Goal: Information Seeking & Learning: Find specific fact

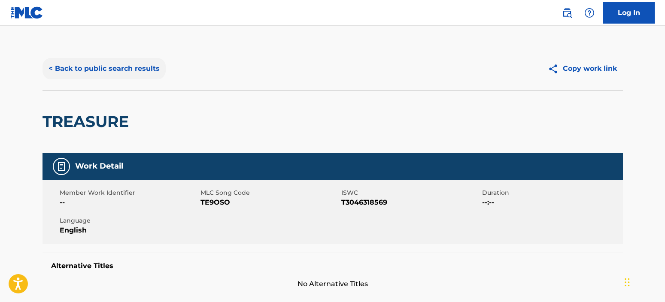
click at [157, 69] on button "< Back to public search results" at bounding box center [103, 68] width 123 height 21
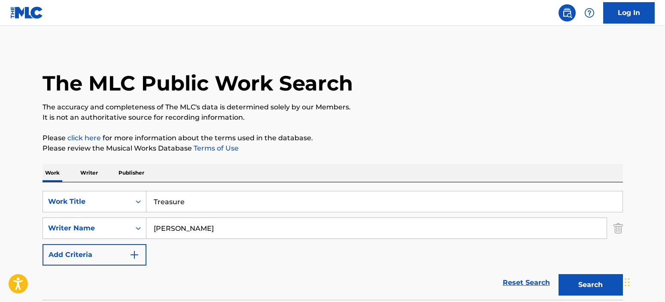
scroll to position [116, 0]
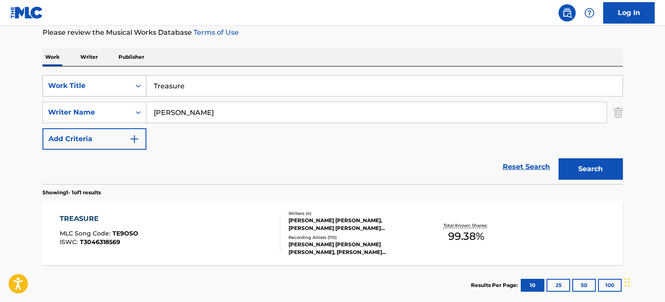
drag, startPoint x: 199, startPoint y: 85, endPoint x: 133, endPoint y: 82, distance: 65.7
click at [133, 82] on div "SearchWithCriteria74929140-03f0-4429-9fb7-2e3d98d2cfae Work Title Treasure" at bounding box center [332, 85] width 580 height 21
paste input "Good Tast"
type input "Good Taste"
click at [586, 168] on button "Search" at bounding box center [590, 168] width 64 height 21
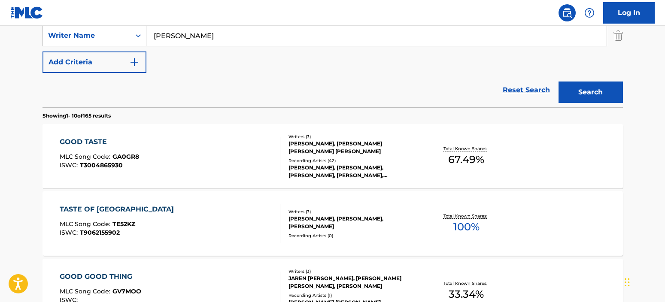
scroll to position [202, 0]
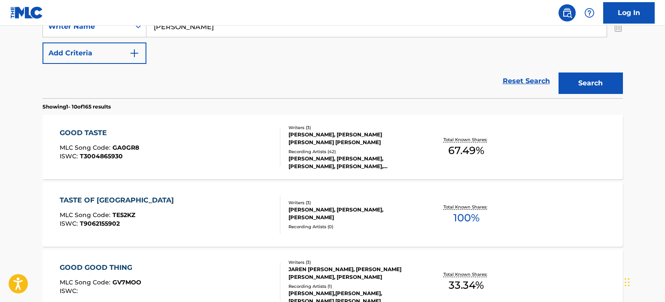
click at [241, 148] on div "GOOD TASTE MLC Song Code : GA0GR8 ISWC : T3004865930" at bounding box center [170, 147] width 221 height 39
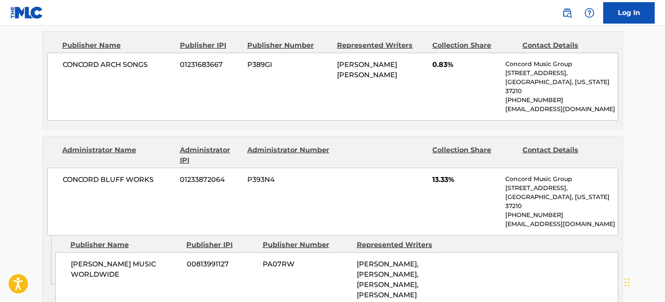
scroll to position [901, 0]
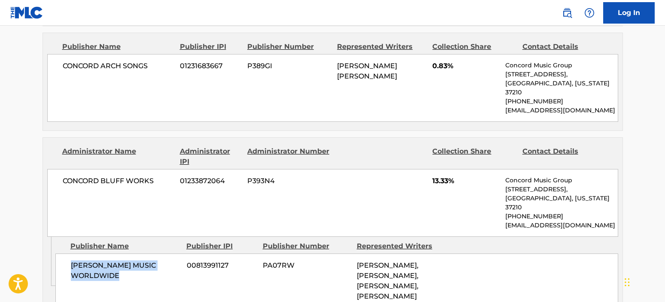
drag, startPoint x: 124, startPoint y: 214, endPoint x: 72, endPoint y: 203, distance: 53.8
click at [72, 260] on span "[PERSON_NAME] MUSIC WORLDWIDE" at bounding box center [125, 270] width 109 height 21
copy span "[PERSON_NAME] MUSIC WORLDWIDE"
drag, startPoint x: 139, startPoint y: 122, endPoint x: 149, endPoint y: 125, distance: 10.9
click at [139, 176] on span "CONCORD BLUFF WORKS" at bounding box center [118, 181] width 111 height 10
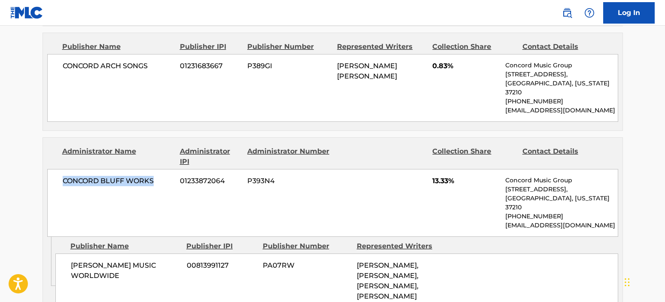
drag, startPoint x: 153, startPoint y: 127, endPoint x: 62, endPoint y: 128, distance: 91.4
click at [62, 169] on div "[GEOGRAPHIC_DATA] WORKS 01233872064 P393N4 13.33% Concord Music Group [STREET_A…" at bounding box center [332, 203] width 571 height 68
copy span "CONCORD BLUFF WORKS"
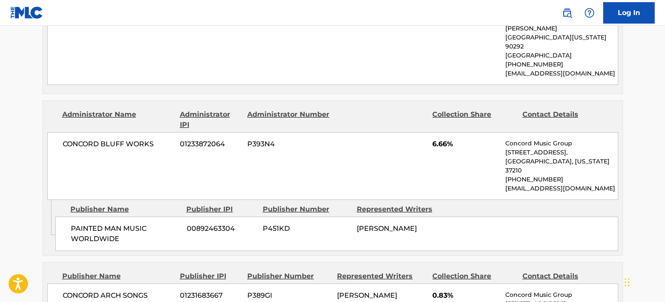
scroll to position [686, 0]
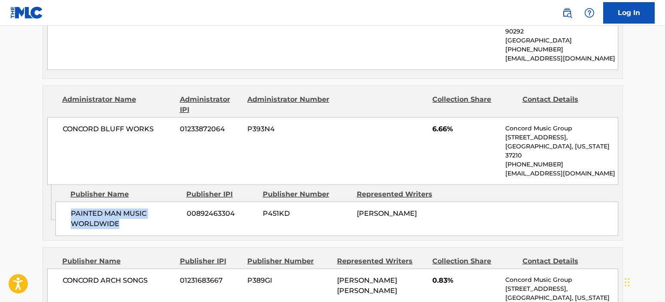
drag, startPoint x: 132, startPoint y: 178, endPoint x: 69, endPoint y: 170, distance: 63.6
click at [69, 202] on div "PAINTED MAN MUSIC WORLDWIDE 00892463304 P451KD [PERSON_NAME]" at bounding box center [336, 219] width 562 height 34
copy span "PAINTED MAN MUSIC WORLDWIDE"
drag, startPoint x: 148, startPoint y: 107, endPoint x: 152, endPoint y: 99, distance: 8.8
click at [148, 117] on div "[GEOGRAPHIC_DATA] WORKS 01233872064 P393N4 6.66% Concord Music Group [STREET_AD…" at bounding box center [332, 151] width 571 height 68
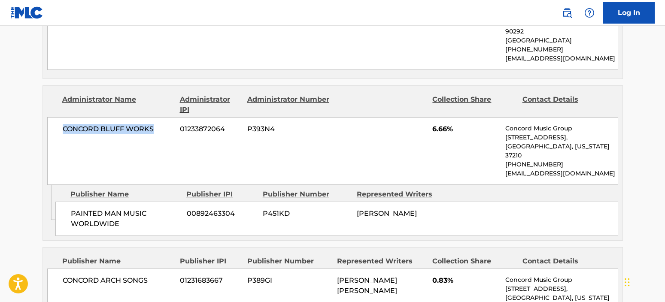
drag, startPoint x: 156, startPoint y: 91, endPoint x: 63, endPoint y: 91, distance: 93.1
click at [63, 124] on span "CONCORD BLUFF WORKS" at bounding box center [118, 129] width 111 height 10
copy span "CONCORD BLUFF WORKS"
drag, startPoint x: 308, startPoint y: 109, endPoint x: 394, endPoint y: 108, distance: 86.7
click at [308, 117] on div "[GEOGRAPHIC_DATA] WORKS 01233872064 P393N4 6.66% Concord Music Group [STREET_AD…" at bounding box center [332, 151] width 571 height 68
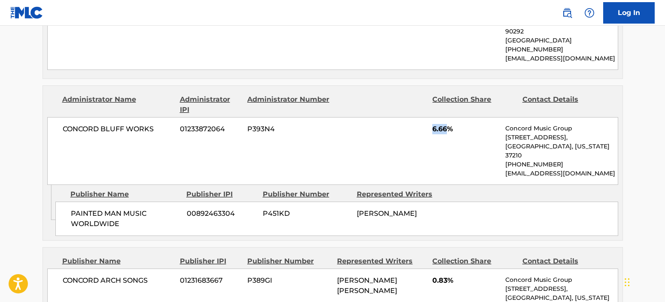
drag, startPoint x: 447, startPoint y: 92, endPoint x: 433, endPoint y: 95, distance: 14.4
click at [433, 124] on span "6.66%" at bounding box center [465, 129] width 66 height 10
copy span "6.66"
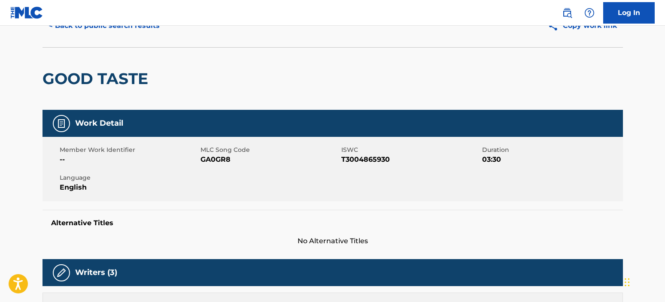
scroll to position [0, 0]
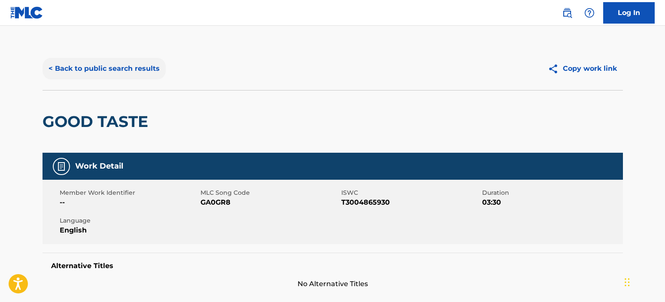
click at [145, 66] on button "< Back to public search results" at bounding box center [103, 68] width 123 height 21
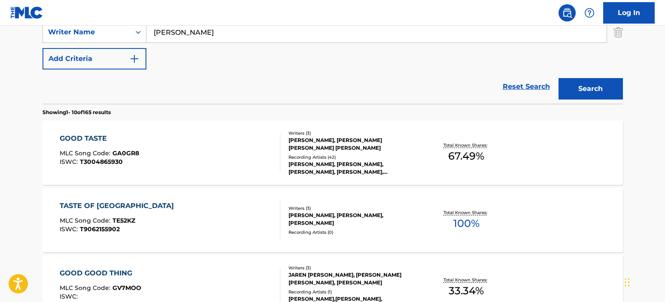
scroll to position [122, 0]
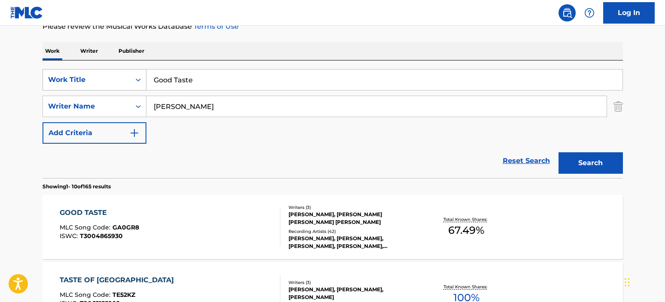
drag, startPoint x: 227, startPoint y: 81, endPoint x: 102, endPoint y: 81, distance: 124.8
click at [102, 81] on div "SearchWithCriteria74929140-03f0-4429-9fb7-2e3d98d2cfae Work Title Good Taste" at bounding box center [332, 79] width 580 height 21
paste input "ragstrem"
type input "ragstrem"
drag, startPoint x: 183, startPoint y: 109, endPoint x: 100, endPoint y: 100, distance: 83.2
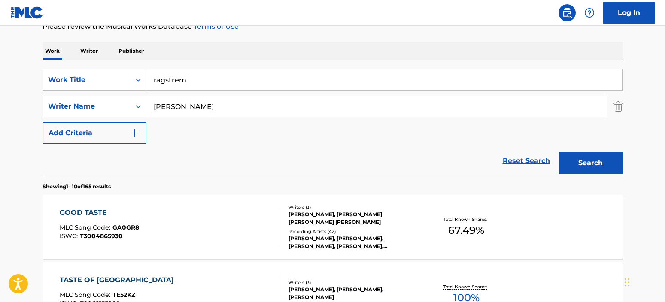
click at [97, 100] on div "SearchWithCriteria1a61da7f-1c38-4264-be72-b86430c50f6b Writer Name [PERSON_NAME]" at bounding box center [332, 106] width 580 height 21
paste input "agstrem"
click at [153, 104] on input "ragstrem" at bounding box center [376, 106] width 460 height 21
type input "dragstrem"
drag, startPoint x: 196, startPoint y: 82, endPoint x: 123, endPoint y: 76, distance: 72.7
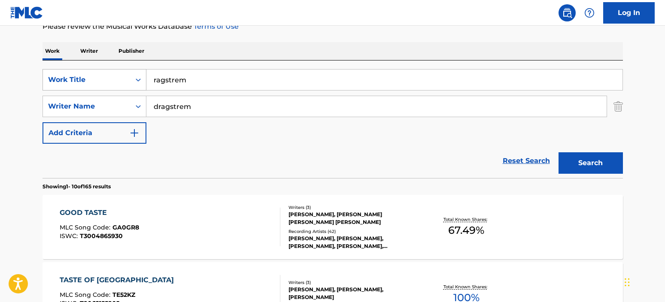
click at [123, 76] on div "SearchWithCriteria74929140-03f0-4429-9fb7-2e3d98d2cfae Work Title ragstrem" at bounding box center [332, 79] width 580 height 21
paste input "I'd Be Lying"
type input "I'd Be Lying"
click at [565, 164] on button "Search" at bounding box center [590, 162] width 64 height 21
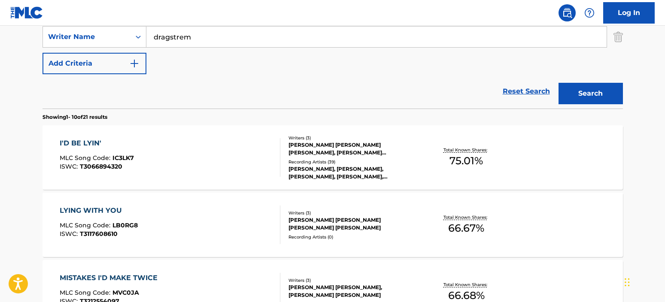
scroll to position [208, 0]
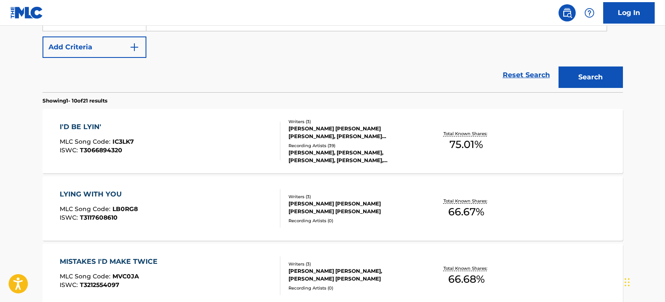
click at [196, 130] on div "I'D BE LYIN' MLC Song Code : IC3LK7 ISWC : T3066894320" at bounding box center [170, 141] width 221 height 39
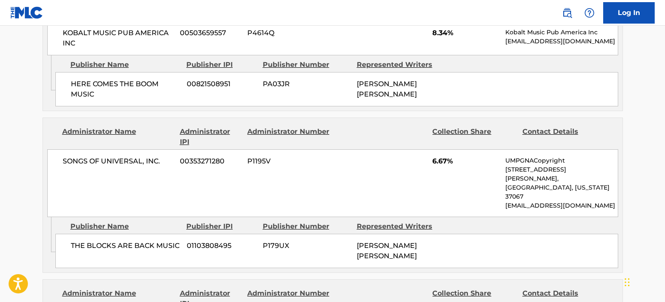
scroll to position [729, 0]
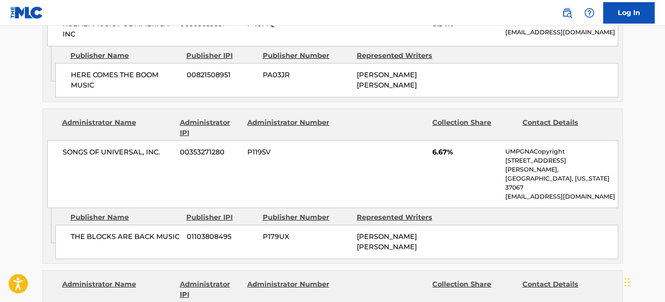
click at [22, 157] on main "< Back to public search results Copy work link I'D BE LYIN' Work Detail Member …" at bounding box center [332, 112] width 665 height 1633
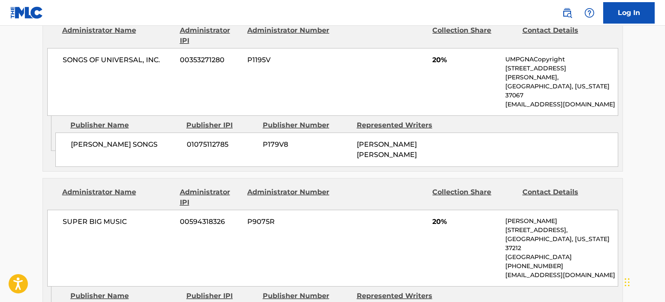
scroll to position [987, 0]
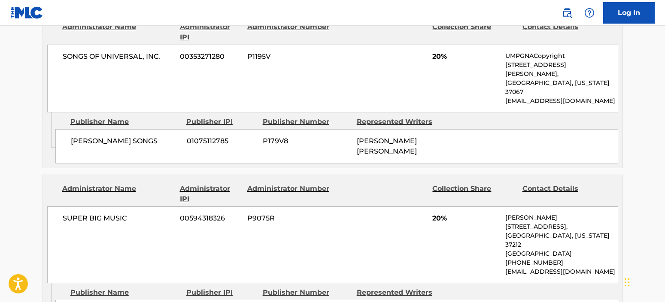
drag, startPoint x: 71, startPoint y: 226, endPoint x: 143, endPoint y: 222, distance: 72.2
copy span "DRAG DRAG MUSIC"
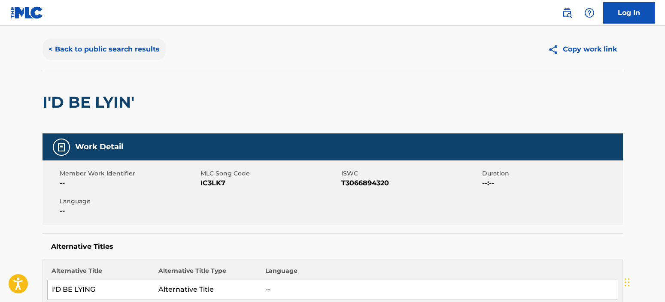
scroll to position [0, 0]
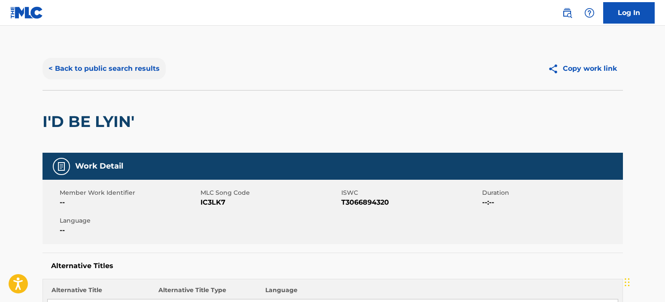
click at [139, 68] on button "< Back to public search results" at bounding box center [103, 68] width 123 height 21
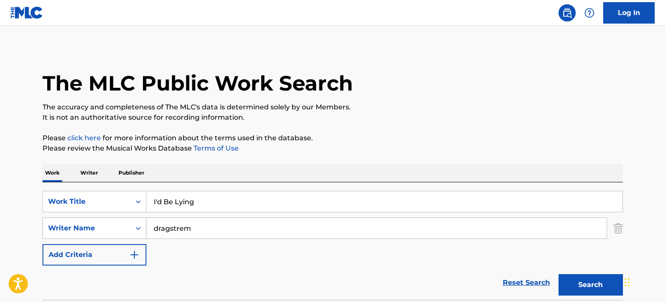
drag, startPoint x: 209, startPoint y: 220, endPoint x: 131, endPoint y: 223, distance: 78.1
click at [131, 223] on div "SearchWithCriteria1a61da7f-1c38-4264-be72-b86430c50f6b Writer Name dragstrem" at bounding box center [332, 228] width 580 height 21
paste input "[PERSON_NAME]"
type input "[PERSON_NAME]"
drag, startPoint x: 595, startPoint y: 288, endPoint x: 583, endPoint y: 281, distance: 13.6
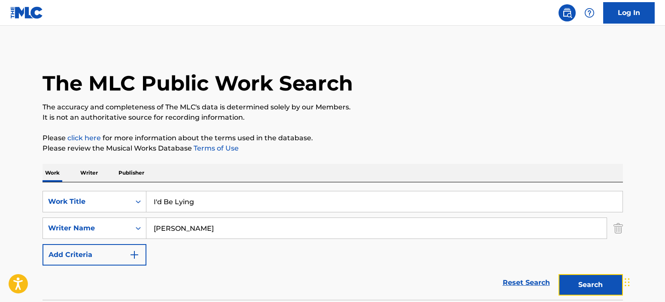
click at [594, 288] on button "Search" at bounding box center [590, 284] width 64 height 21
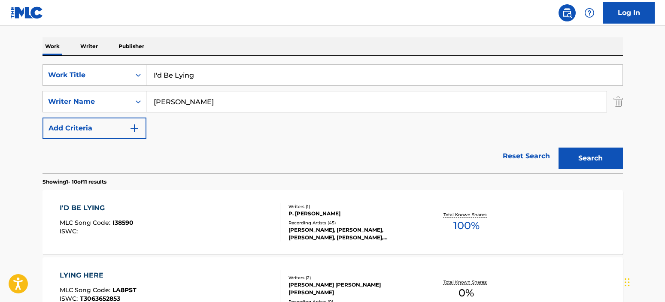
scroll to position [129, 0]
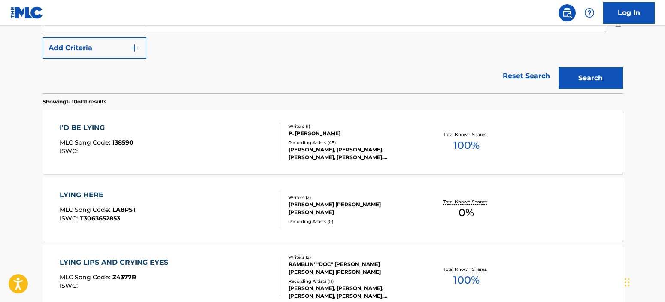
scroll to position [214, 0]
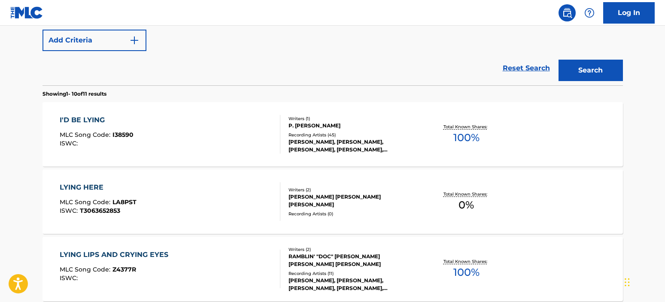
click at [275, 142] on div at bounding box center [276, 134] width 7 height 39
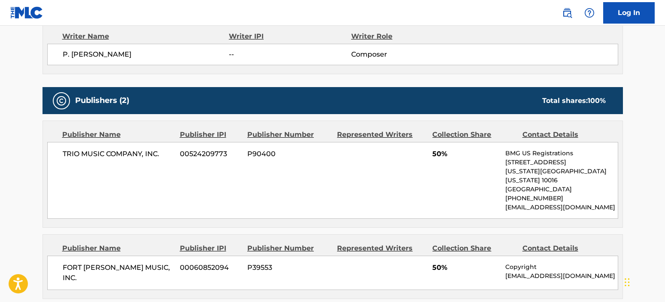
scroll to position [300, 0]
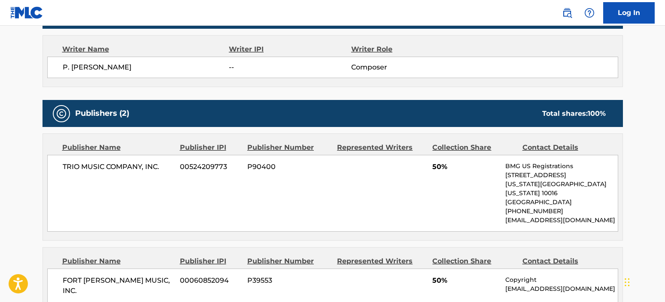
drag, startPoint x: 29, startPoint y: 95, endPoint x: 58, endPoint y: 90, distance: 29.2
click at [29, 95] on main "< Back to public search results Copy work link I'D BE LYING Work Detail Member …" at bounding box center [332, 184] width 665 height 919
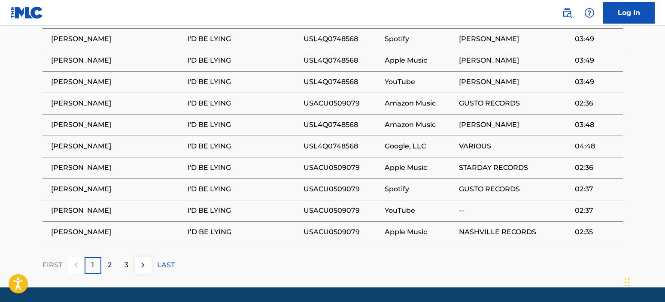
scroll to position [673, 0]
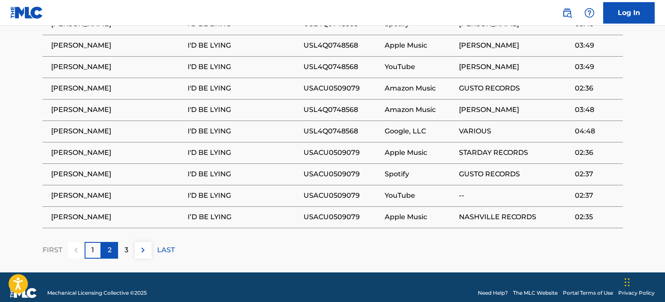
click at [109, 245] on p "2" at bounding box center [110, 250] width 4 height 10
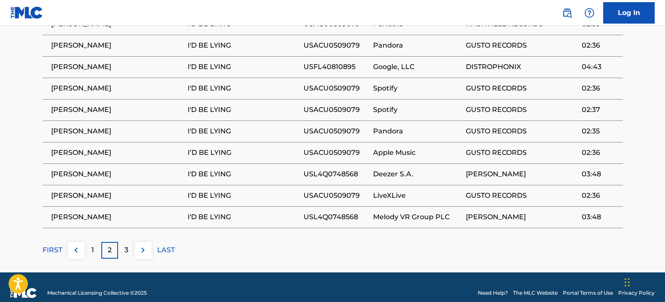
scroll to position [630, 0]
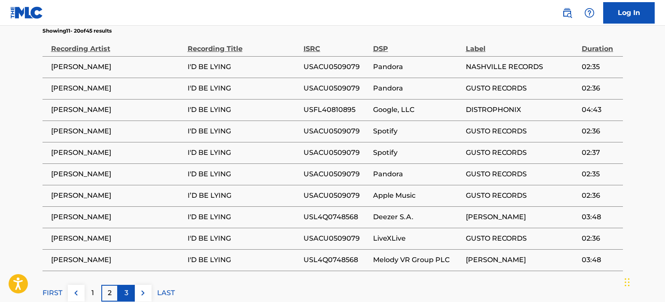
click at [124, 288] on p "3" at bounding box center [126, 293] width 4 height 10
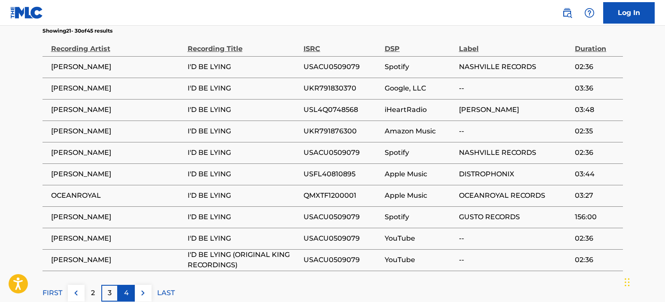
click at [127, 288] on p "4" at bounding box center [126, 293] width 5 height 10
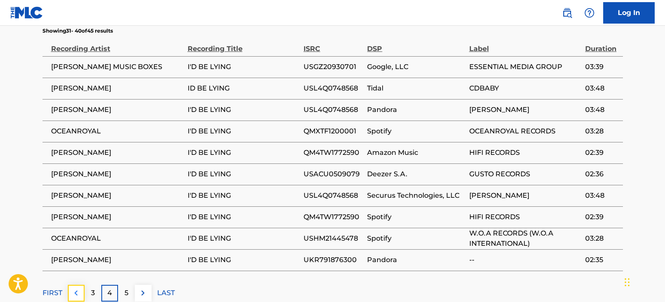
click at [75, 288] on img at bounding box center [76, 293] width 10 height 10
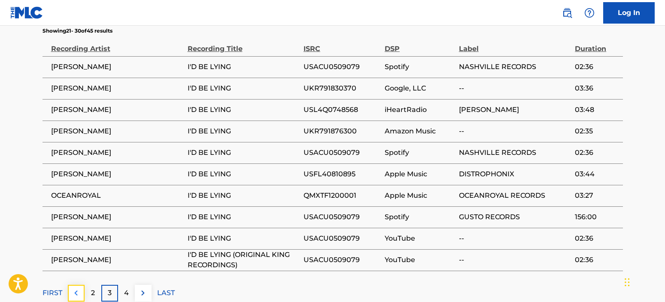
click at [78, 288] on img at bounding box center [76, 293] width 10 height 10
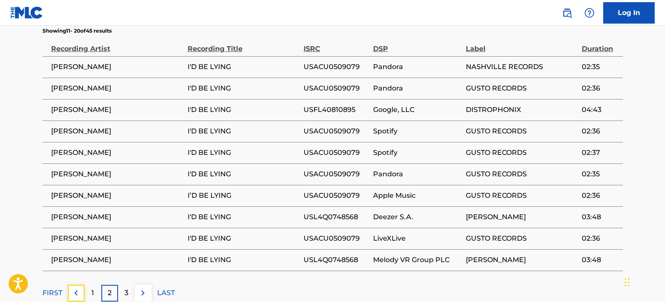
click at [78, 288] on img at bounding box center [76, 293] width 10 height 10
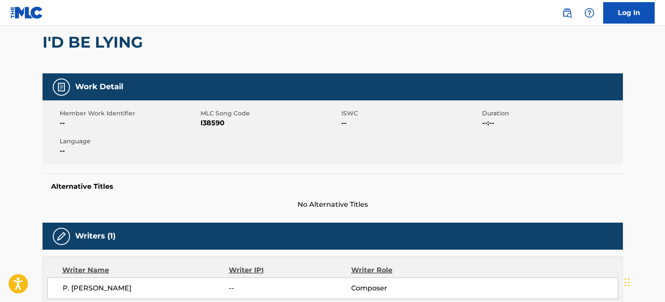
scroll to position [0, 0]
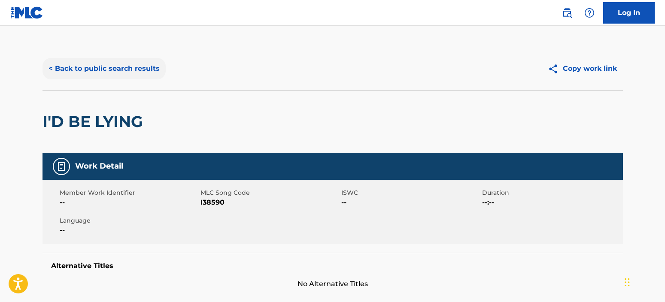
click at [139, 71] on button "< Back to public search results" at bounding box center [103, 68] width 123 height 21
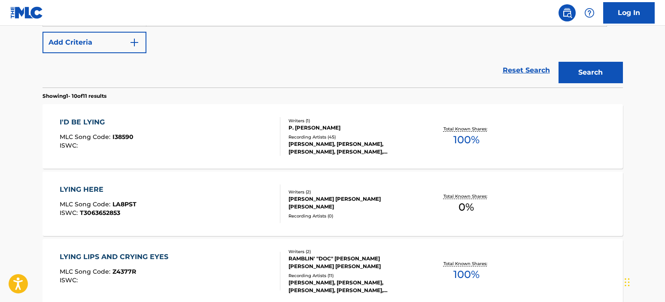
scroll to position [135, 0]
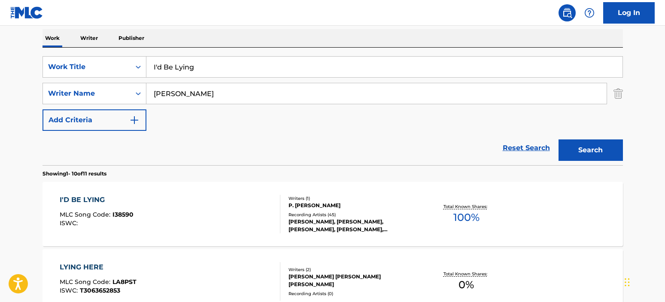
drag, startPoint x: 207, startPoint y: 73, endPoint x: 153, endPoint y: 72, distance: 53.6
click at [153, 72] on input "I'd Be Lying" at bounding box center [384, 67] width 476 height 21
paste input "AIN'T GOTTA GROW UP"
type input "I AIN'T GOTTA GROW UP"
drag, startPoint x: 196, startPoint y: 90, endPoint x: 146, endPoint y: 97, distance: 50.2
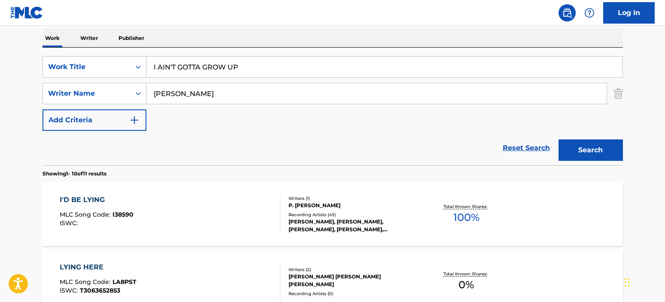
click at [146, 96] on input "[PERSON_NAME]" at bounding box center [376, 93] width 460 height 21
click at [558, 139] on button "Search" at bounding box center [590, 149] width 64 height 21
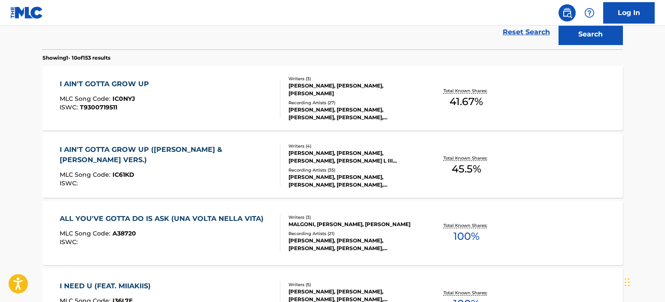
scroll to position [263, 0]
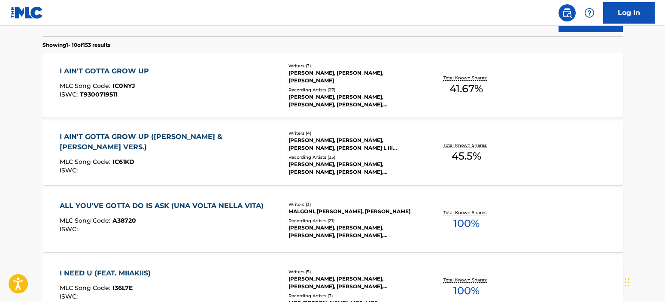
click at [34, 100] on div "The MLC Public Work Search The accuracy and completeness of The MLC's data is d…" at bounding box center [332, 276] width 601 height 984
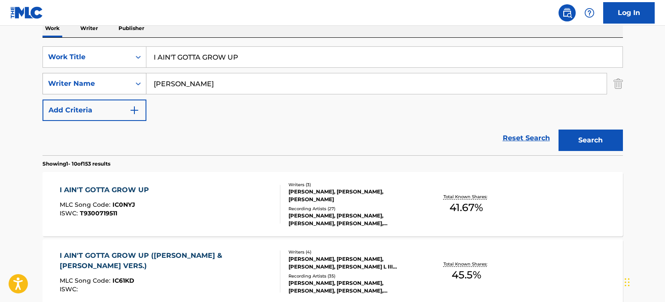
scroll to position [135, 0]
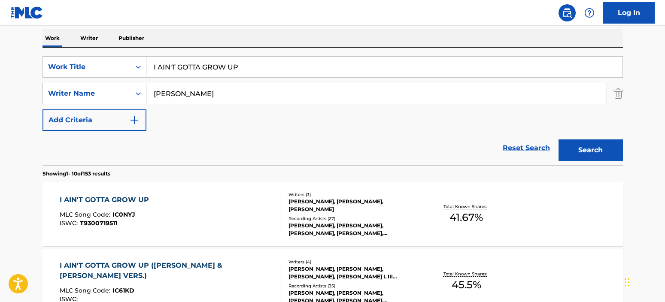
drag, startPoint x: 202, startPoint y: 94, endPoint x: 107, endPoint y: 82, distance: 96.0
click at [107, 82] on div "SearchWithCriteria74929140-03f0-4429-9fb7-2e3d98d2cfae Work Title I AIN'T GOTTA…" at bounding box center [332, 93] width 580 height 75
type input "[PERSON_NAME]"
click at [558, 139] on button "Search" at bounding box center [590, 149] width 64 height 21
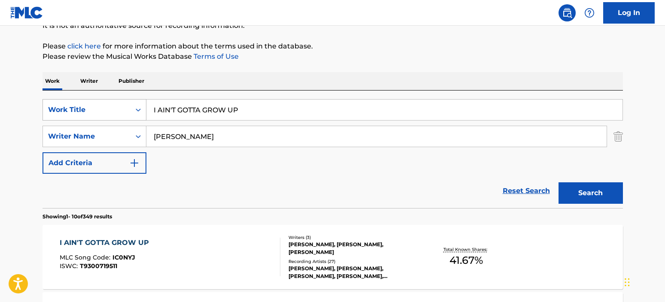
drag, startPoint x: 259, startPoint y: 108, endPoint x: 120, endPoint y: 108, distance: 138.6
click at [120, 108] on div "SearchWithCriteria74929140-03f0-4429-9fb7-2e3d98d2cfae Work Title I AIN'T GOTTA…" at bounding box center [332, 109] width 580 height 21
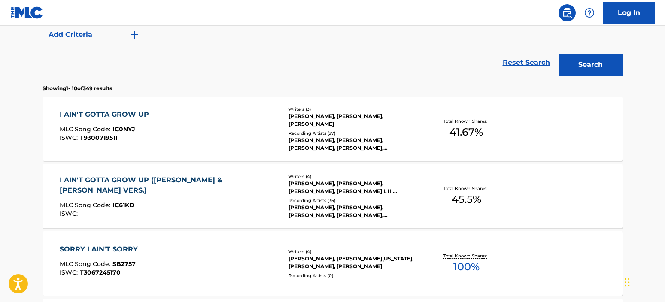
scroll to position [221, 0]
click at [258, 118] on div "I AIN'T GOTTA GROW UP MLC Song Code : IC0NYJ ISWC : T9300719511" at bounding box center [170, 128] width 221 height 39
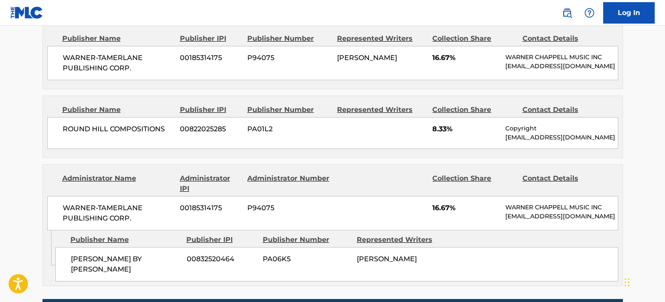
scroll to position [472, 0]
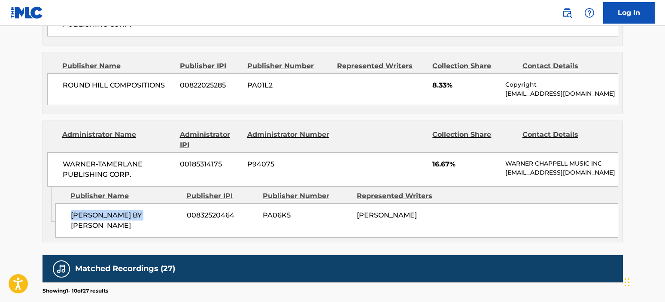
drag, startPoint x: 146, startPoint y: 230, endPoint x: 70, endPoint y: 228, distance: 75.5
click at [71, 228] on span "[PERSON_NAME] BY [PERSON_NAME]" at bounding box center [125, 220] width 109 height 21
copy span "[PERSON_NAME] BY [PERSON_NAME]"
click at [152, 165] on div "WARNER-[PERSON_NAME] PUBLISHING CORP. 00185314175 P94075 16.67% [PERSON_NAME] M…" at bounding box center [332, 169] width 571 height 34
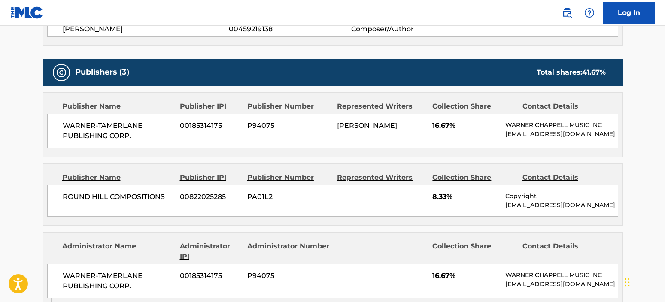
scroll to position [343, 0]
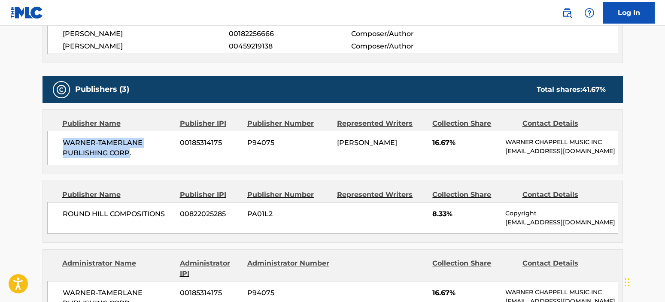
drag, startPoint x: 128, startPoint y: 154, endPoint x: 56, endPoint y: 141, distance: 73.1
click at [56, 141] on div "WARNER-[PERSON_NAME] PUBLISHING CORP. 00185314175 P94075 [PERSON_NAME] 16.67% […" at bounding box center [332, 148] width 571 height 34
copy span "WARNER-[PERSON_NAME] PUBLISHING CORP"
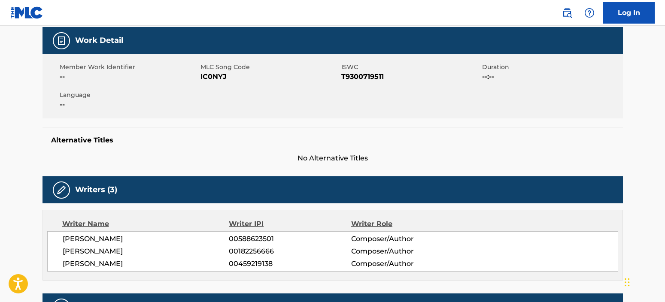
scroll to position [0, 0]
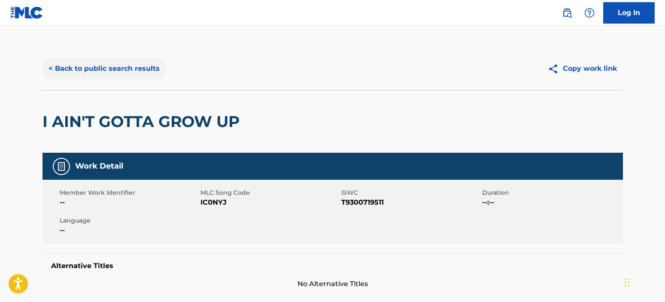
click at [138, 60] on button "< Back to public search results" at bounding box center [103, 68] width 123 height 21
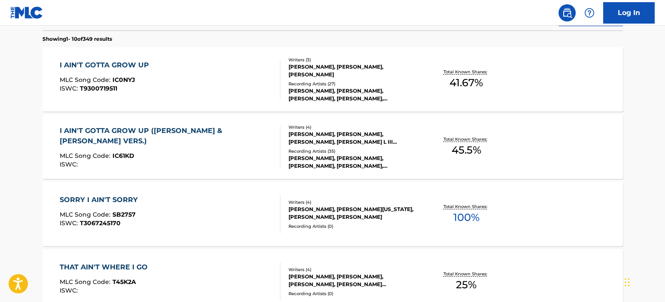
click at [166, 142] on div "I AIN'T GOTTA GROW UP ([PERSON_NAME] & [PERSON_NAME] VERS.)" at bounding box center [166, 136] width 213 height 21
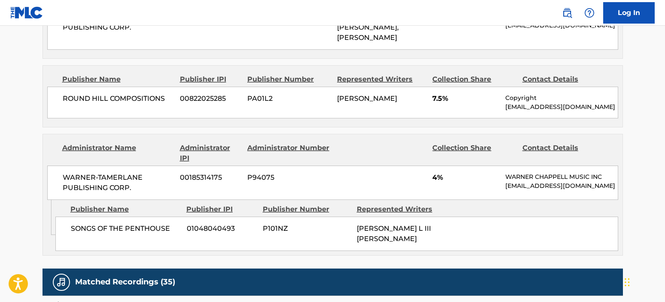
scroll to position [515, 0]
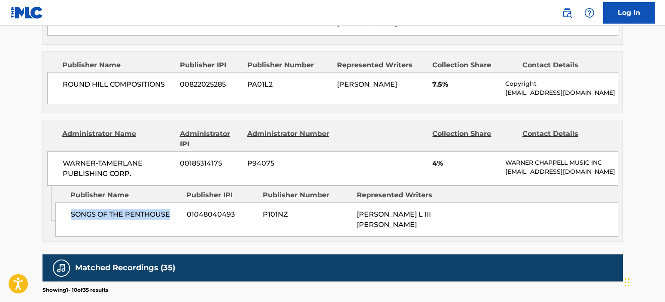
drag, startPoint x: 172, startPoint y: 219, endPoint x: 68, endPoint y: 220, distance: 103.8
click at [68, 220] on div "SONGS OF THE PENTHOUSE 01048040493 P101NZ [PERSON_NAME] L III [PERSON_NAME]" at bounding box center [336, 219] width 562 height 34
copy span "SONGS OF THE PENTHOUSE"
drag, startPoint x: 94, startPoint y: 170, endPoint x: 119, endPoint y: 164, distance: 25.5
click at [95, 170] on span "WARNER-TAMERLANE PUBLISHING CORP." at bounding box center [118, 168] width 111 height 21
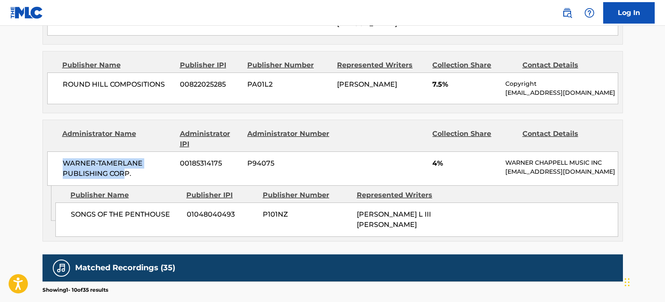
drag, startPoint x: 127, startPoint y: 169, endPoint x: 44, endPoint y: 159, distance: 83.3
click at [44, 159] on div "Administrator Name Administrator IPI Administrator Number Collection Share Cont…" at bounding box center [332, 153] width 579 height 66
copy span "WARNER-[PERSON_NAME] PUBLISHING COR"
click at [24, 106] on main "< Back to public search results Copy work link I AIN'T GOTTA GROW UP ([PERSON_N…" at bounding box center [332, 77] width 665 height 1133
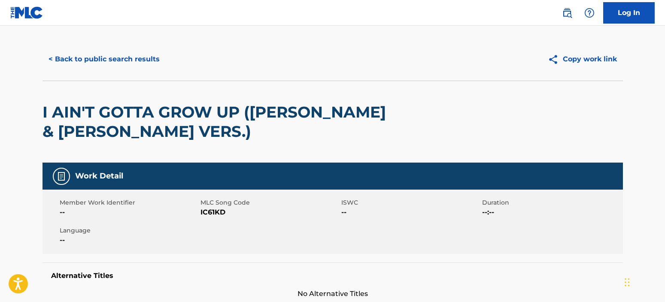
scroll to position [0, 0]
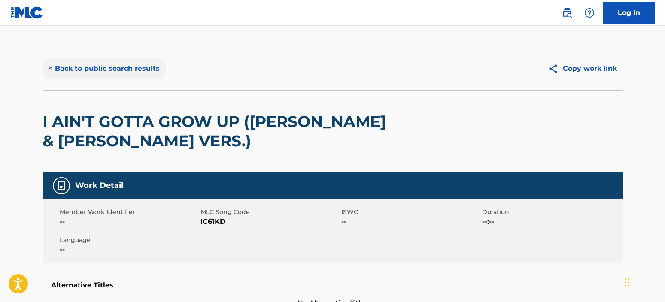
click at [130, 68] on button "< Back to public search results" at bounding box center [103, 68] width 123 height 21
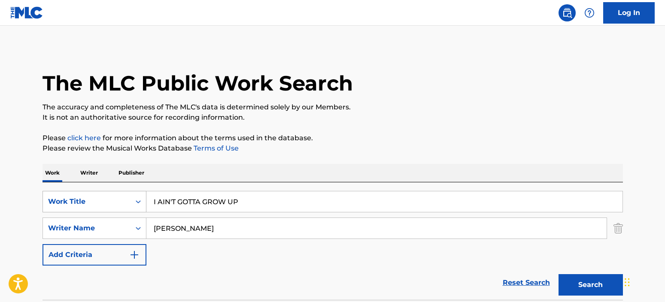
drag, startPoint x: 275, startPoint y: 203, endPoint x: 135, endPoint y: 203, distance: 140.3
click at [135, 203] on div "SearchWithCriteria74929140-03f0-4429-9fb7-2e3d98d2cfae Work Title I AIN'T GOTTA…" at bounding box center [332, 201] width 580 height 21
paste input "Who Didn't"
type input "Who Didn't"
drag, startPoint x: 187, startPoint y: 226, endPoint x: 144, endPoint y: 232, distance: 43.7
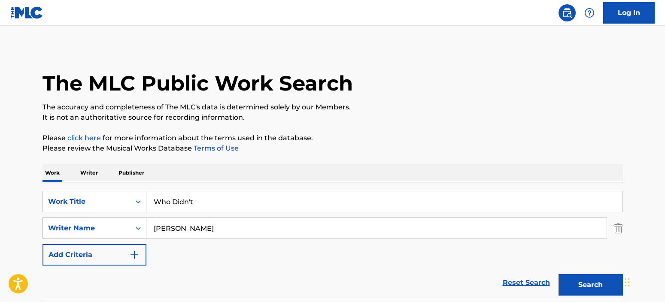
click at [144, 232] on div "SearchWithCriteria1a61da7f-1c38-4264-be72-b86430c50f6b Writer Name [PERSON_NAME]" at bounding box center [332, 228] width 580 height 21
type input "[PERSON_NAME]"
click at [586, 290] on button "Search" at bounding box center [590, 284] width 64 height 21
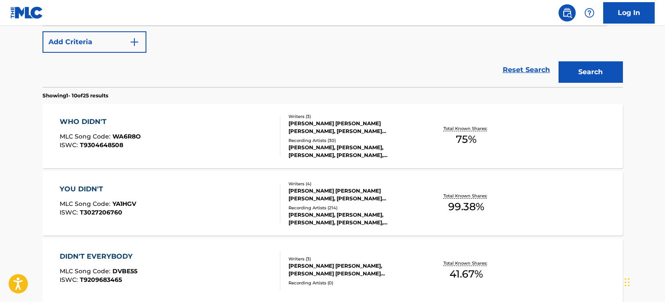
scroll to position [214, 0]
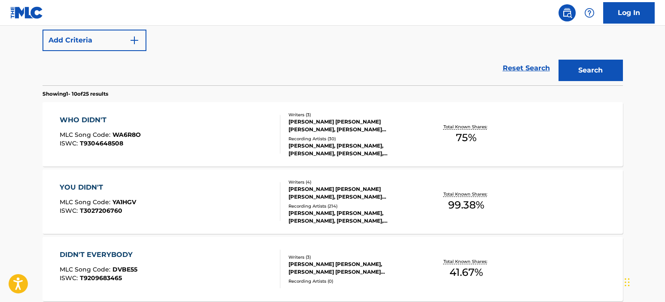
click at [249, 130] on div "WHO DIDN'T MLC Song Code : WA6R8O ISWC : T9304648508" at bounding box center [170, 134] width 221 height 39
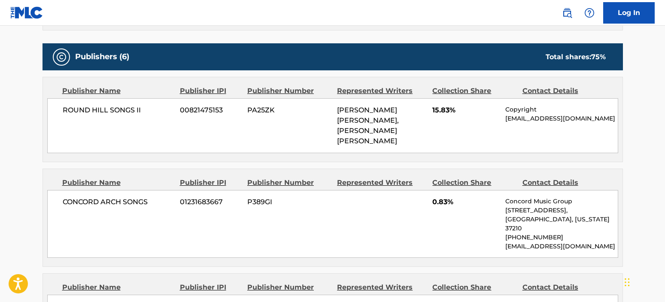
scroll to position [386, 0]
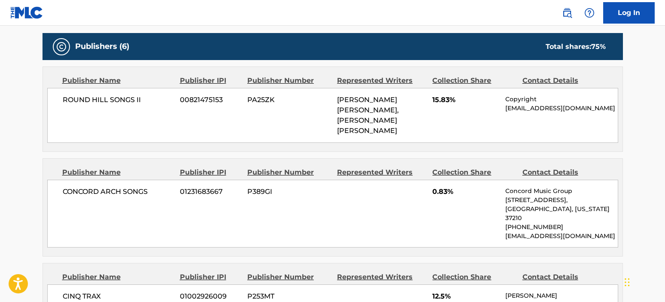
click at [51, 200] on div "CONCORD ARCH SONGS 01231683667 P389GI 0.83% Concord Music Group [STREET_ADDRESS…" at bounding box center [332, 214] width 571 height 68
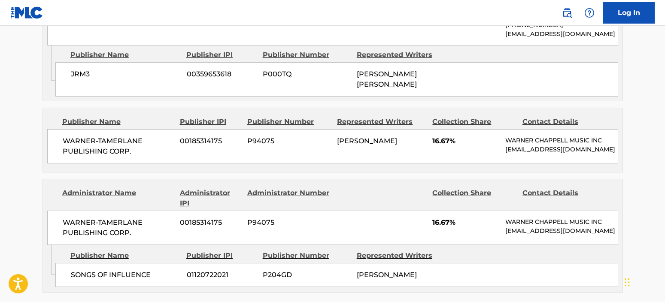
scroll to position [858, 0]
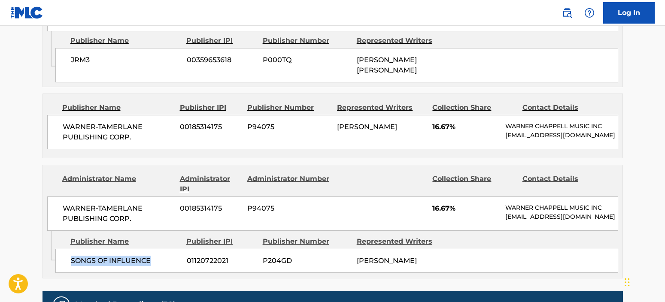
drag, startPoint x: 150, startPoint y: 225, endPoint x: 67, endPoint y: 220, distance: 82.5
click at [67, 249] on div "SONGS OF INFLUENCE 01120722021 P204GD [PERSON_NAME]" at bounding box center [336, 261] width 562 height 24
click at [283, 203] on span "P94075" at bounding box center [288, 208] width 83 height 10
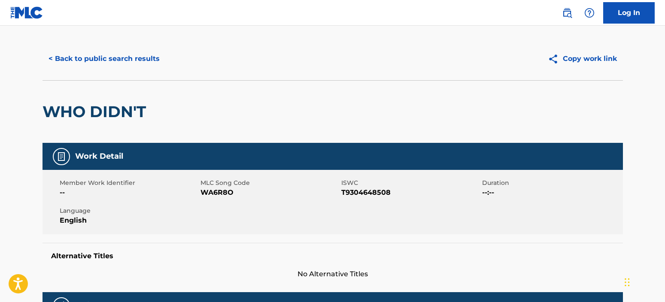
scroll to position [0, 0]
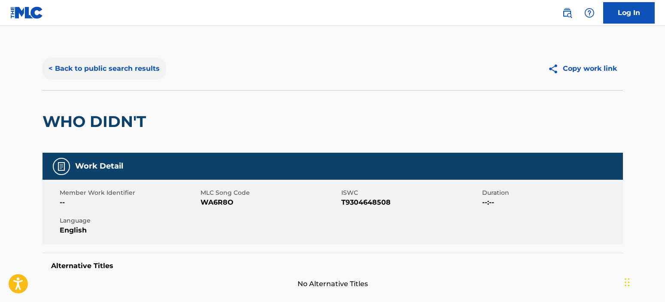
click at [155, 64] on button "< Back to public search results" at bounding box center [103, 68] width 123 height 21
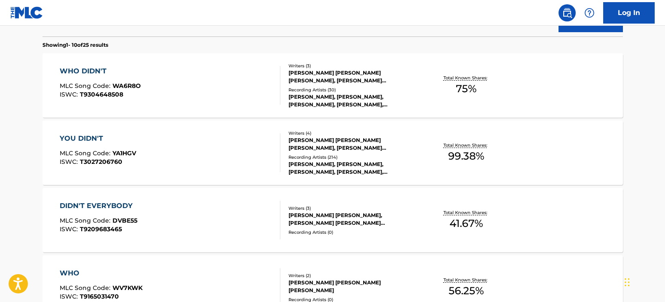
click at [24, 109] on main "The MLC Public Work Search The accuracy and completeness of The MLC's data is d…" at bounding box center [332, 267] width 665 height 1010
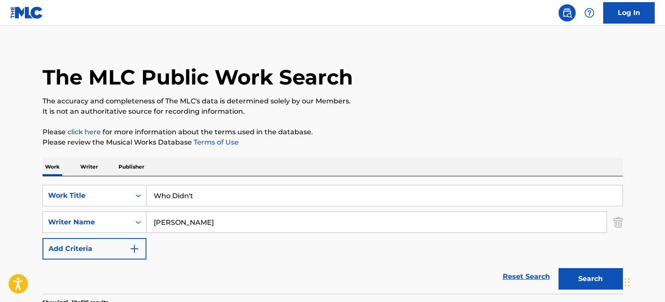
scroll to position [0, 0]
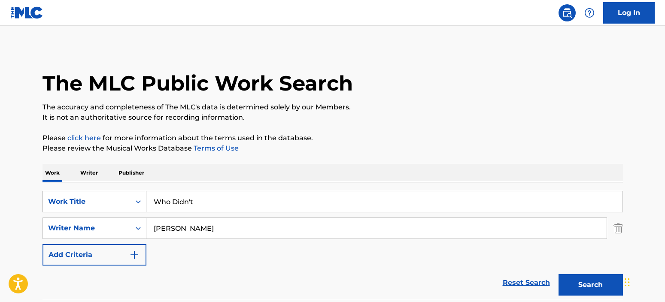
drag, startPoint x: 207, startPoint y: 204, endPoint x: 138, endPoint y: 204, distance: 68.6
click at [138, 204] on div "SearchWithCriteria74929140-03f0-4429-9fb7-2e3d98d2cfae Work Title Who Didn't" at bounding box center [332, 201] width 580 height 21
paste input "Bill Dance"
type input "Bill Dance"
drag, startPoint x: 190, startPoint y: 228, endPoint x: 170, endPoint y: 229, distance: 19.3
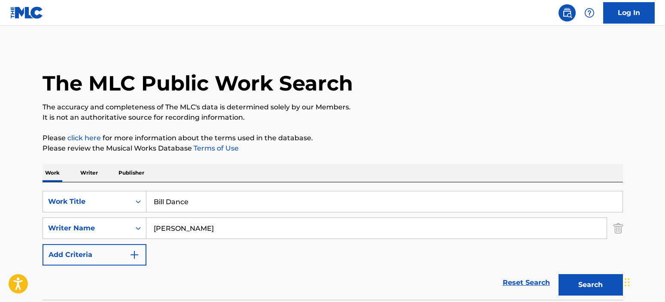
click at [170, 229] on input "[PERSON_NAME]" at bounding box center [376, 228] width 460 height 21
click at [187, 229] on input "[PERSON_NAME]" at bounding box center [376, 228] width 460 height 21
drag, startPoint x: 191, startPoint y: 229, endPoint x: 145, endPoint y: 235, distance: 46.7
click at [145, 235] on div "SearchWithCriteria1a61da7f-1c38-4264-be72-b86430c50f6b Writer Name [PERSON_NAME]" at bounding box center [332, 228] width 580 height 21
type input "davidson"
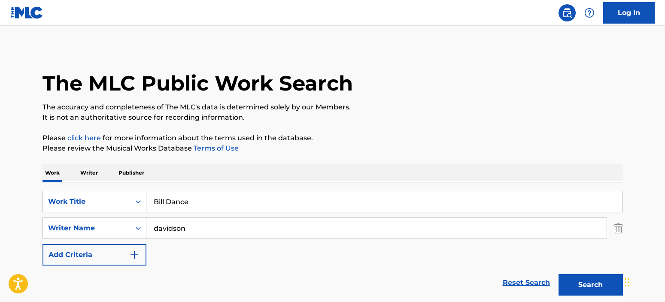
click at [254, 199] on input "Bill Dance" at bounding box center [384, 201] width 476 height 21
click at [578, 275] on button "Search" at bounding box center [590, 284] width 64 height 21
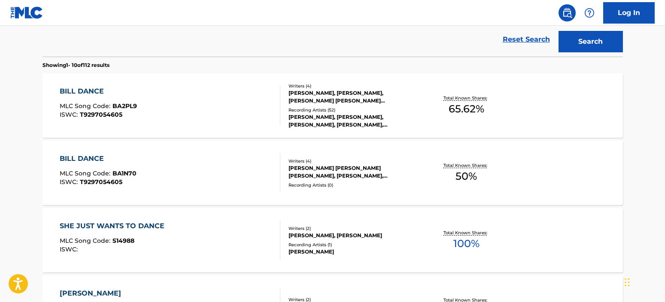
scroll to position [257, 0]
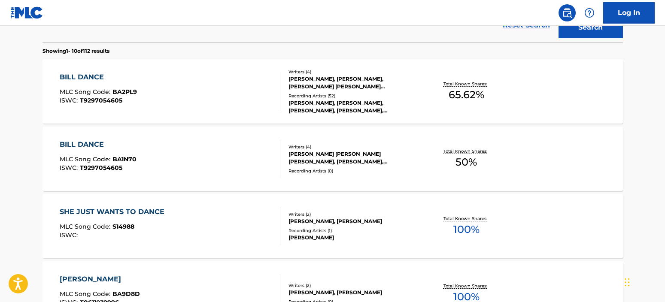
click at [254, 92] on div "BILL DANCE MLC Song Code : BA2PL9 ISWC : T9297054605" at bounding box center [170, 91] width 221 height 39
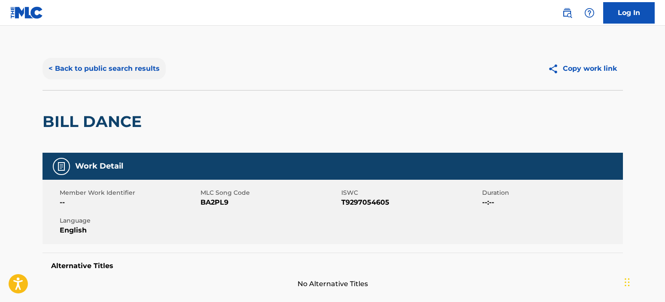
click at [126, 61] on button "< Back to public search results" at bounding box center [103, 68] width 123 height 21
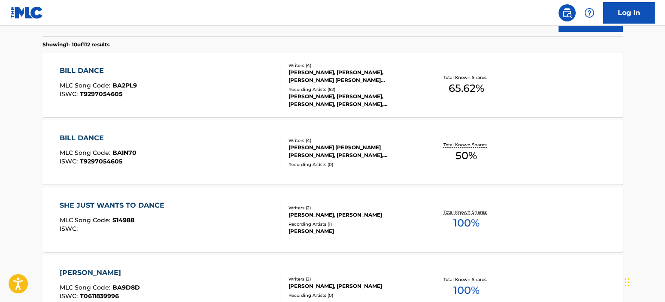
scroll to position [263, 0]
click at [233, 138] on div "BILL DANCE MLC Song Code : BA1N70 ISWC : T9297054605" at bounding box center [170, 152] width 221 height 39
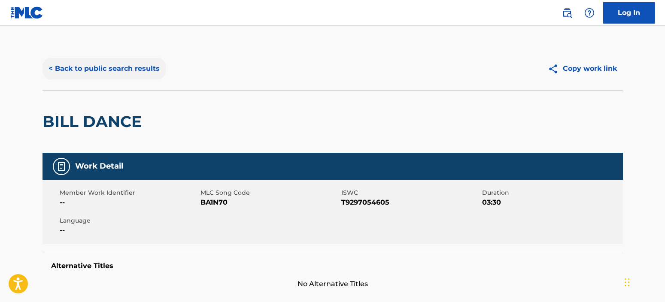
click at [149, 66] on button "< Back to public search results" at bounding box center [103, 68] width 123 height 21
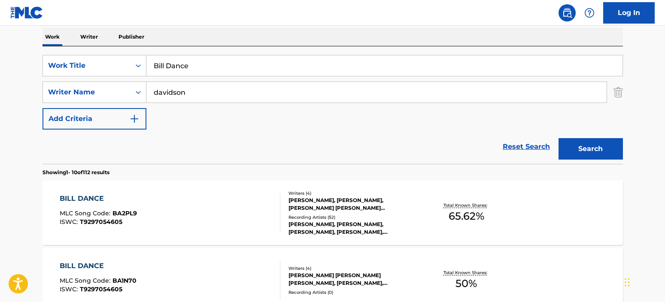
scroll to position [55, 0]
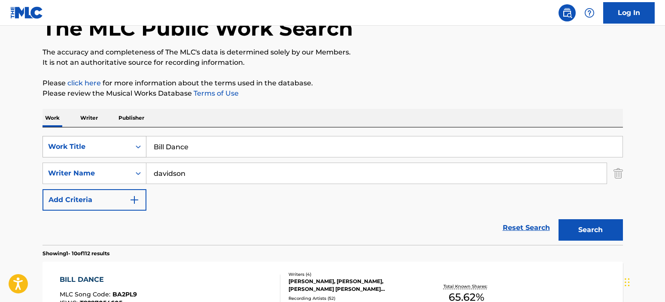
drag, startPoint x: 213, startPoint y: 147, endPoint x: 143, endPoint y: 155, distance: 70.0
click at [143, 155] on div "SearchWithCriteria74929140-03f0-4429-9fb7-2e3d98d2cfae Work Title Bill Dance" at bounding box center [332, 146] width 580 height 21
paste input "Down To On"
type input "Down To One"
click at [606, 223] on button "Search" at bounding box center [590, 229] width 64 height 21
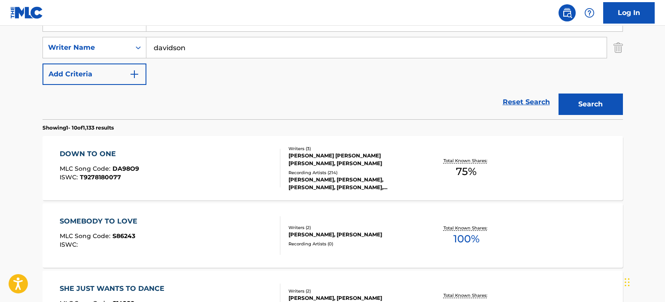
scroll to position [184, 0]
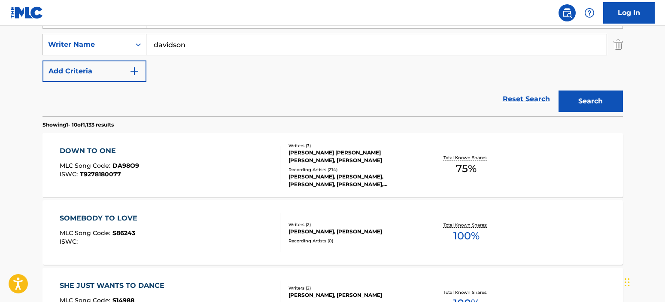
click at [252, 163] on div "DOWN TO ONE MLC Song Code : DA98O9 ISWC : T9278180077" at bounding box center [170, 165] width 221 height 39
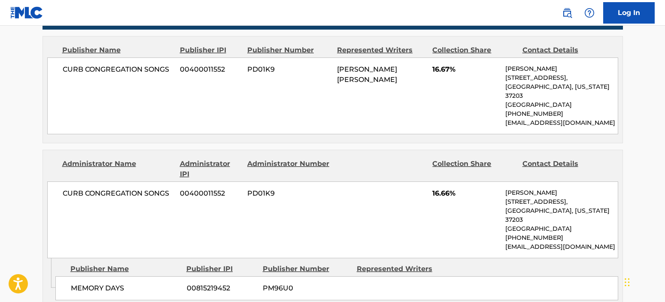
scroll to position [429, 0]
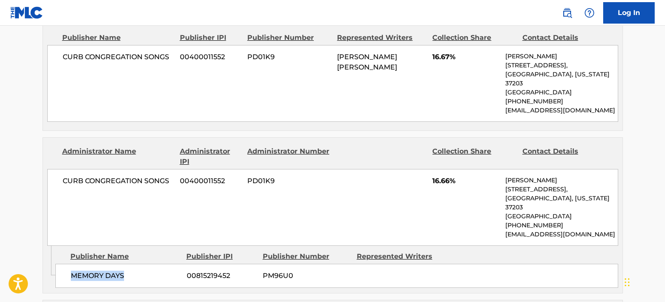
drag, startPoint x: 132, startPoint y: 257, endPoint x: 73, endPoint y: 259, distance: 59.3
click at [73, 271] on span "MEMORY DAYS" at bounding box center [125, 276] width 109 height 10
drag, startPoint x: 152, startPoint y: 174, endPoint x: 174, endPoint y: 171, distance: 22.1
click at [160, 176] on span "CURB CONGREGATION SONGS" at bounding box center [118, 181] width 111 height 10
click at [169, 176] on span "CURB CONGREGATION SONGS" at bounding box center [118, 181] width 111 height 10
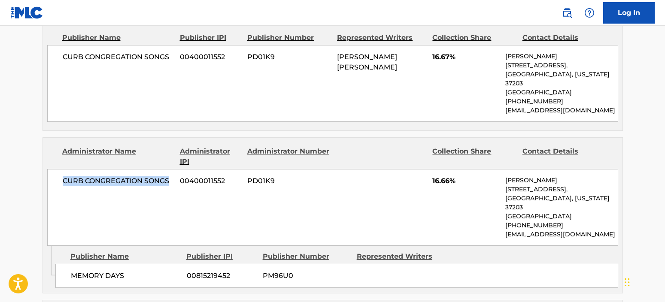
drag, startPoint x: 170, startPoint y: 172, endPoint x: 68, endPoint y: 170, distance: 102.1
click at [63, 176] on span "CURB CONGREGATION SONGS" at bounding box center [118, 181] width 111 height 10
click at [294, 191] on div "CURB CONGREGATION SONGS 00400011552 PD01K9 16.66% [PERSON_NAME] [STREET_ADDRESS…" at bounding box center [332, 207] width 571 height 77
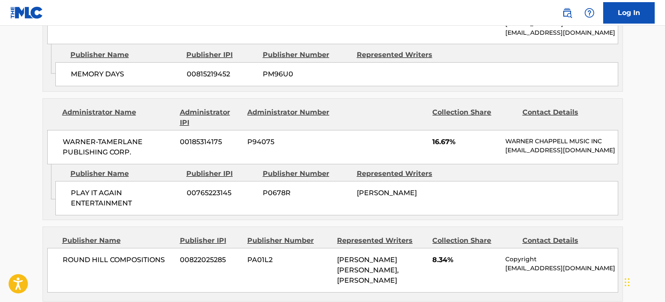
scroll to position [643, 0]
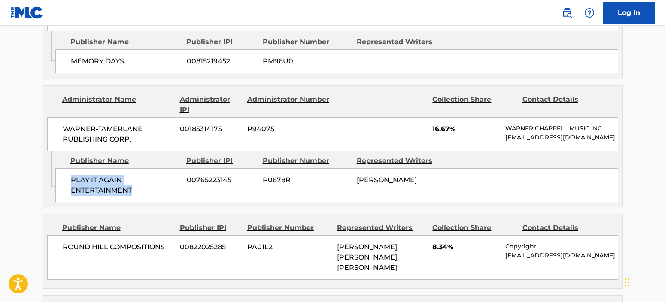
drag, startPoint x: 128, startPoint y: 178, endPoint x: 65, endPoint y: 172, distance: 63.3
click at [65, 172] on div "PLAY IT AGAIN ENTERTAINMENT 00765223145 P0678R [PERSON_NAME]" at bounding box center [336, 185] width 562 height 34
drag, startPoint x: 135, startPoint y: 160, endPoint x: 135, endPoint y: 147, distance: 13.3
click at [135, 168] on div "PLAY IT AGAIN ENTERTAINMENT 00765223145 P0678R [PERSON_NAME]" at bounding box center [336, 185] width 562 height 34
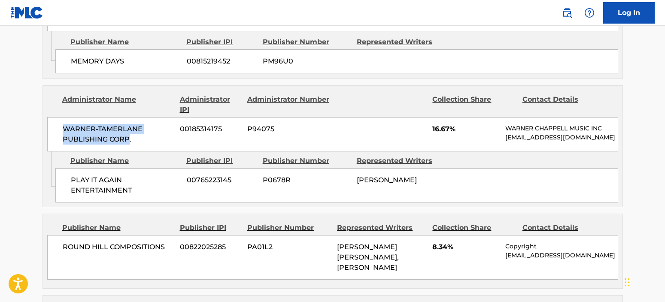
drag, startPoint x: 128, startPoint y: 121, endPoint x: 106, endPoint y: 199, distance: 81.6
click at [59, 117] on div "WARNER-[PERSON_NAME] PUBLISHING CORP. 00185314175 P94075 16.67% [PERSON_NAME] M…" at bounding box center [332, 134] width 571 height 34
click at [197, 177] on div "PLAY IT AGAIN ENTERTAINMENT 00765223145 P0678R [PERSON_NAME]" at bounding box center [336, 185] width 562 height 34
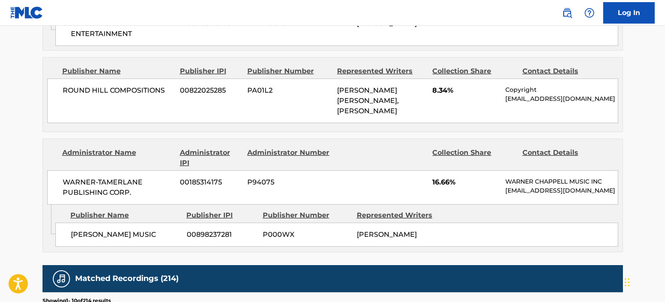
scroll to position [815, 0]
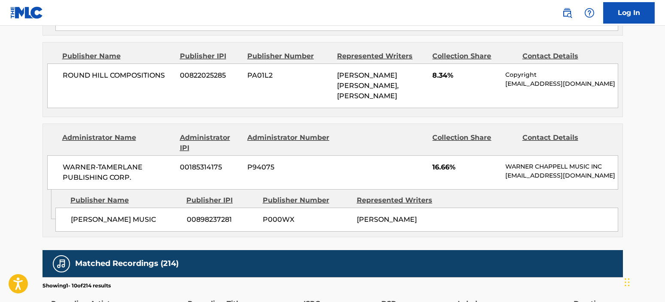
click at [148, 221] on div "Admin Original Publisher Connecting Line Publisher Name Publisher IPI Publisher…" at bounding box center [332, 213] width 579 height 47
drag, startPoint x: 157, startPoint y: 204, endPoint x: 63, endPoint y: 205, distance: 93.5
click at [63, 208] on div "[PERSON_NAME] MUSIC 00898237281 P000WX [PERSON_NAME]" at bounding box center [336, 220] width 562 height 24
click at [259, 195] on div "Publisher Name Publisher IPI Publisher Number Represented Writers" at bounding box center [336, 200] width 562 height 10
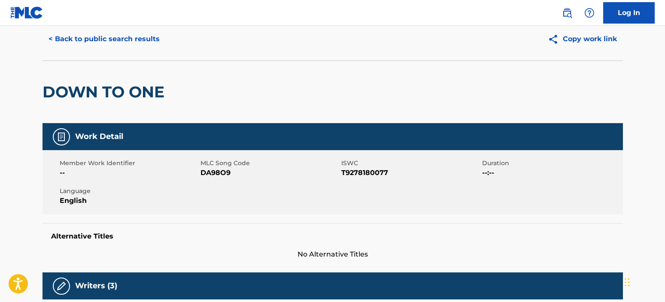
scroll to position [0, 0]
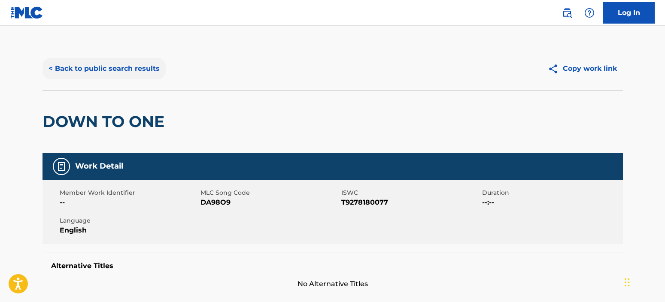
click at [126, 59] on button "< Back to public search results" at bounding box center [103, 68] width 123 height 21
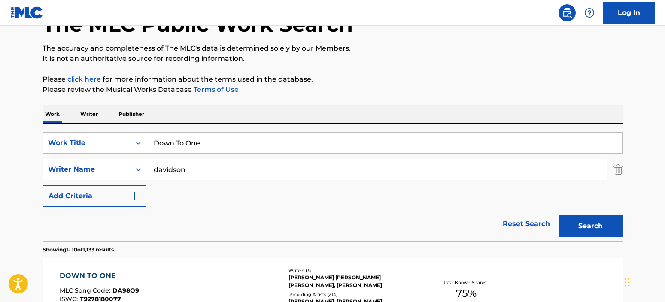
scroll to position [55, 0]
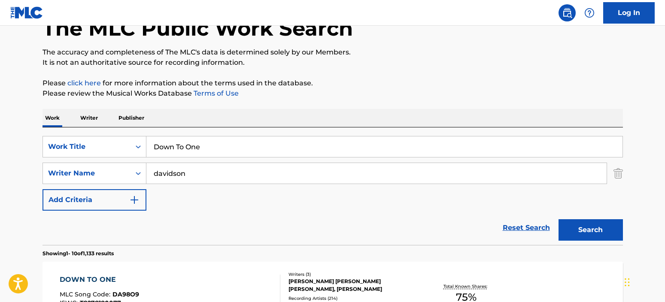
drag, startPoint x: 212, startPoint y: 147, endPoint x: 149, endPoint y: 155, distance: 63.6
click at [149, 155] on input "Down To One" at bounding box center [384, 146] width 476 height 21
paste input "Hungover In A Hotel Room"
type input "Hungover In A Hotel Room"
drag, startPoint x: 192, startPoint y: 175, endPoint x: 148, endPoint y: 184, distance: 44.7
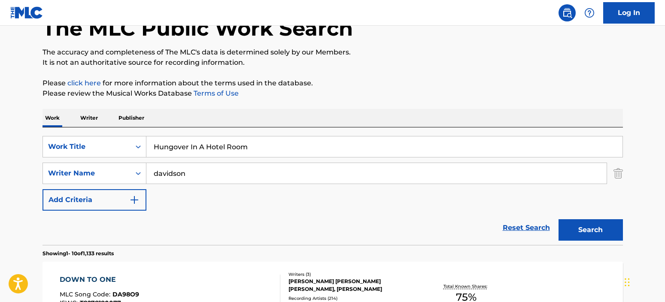
click at [154, 183] on input "davidson" at bounding box center [376, 173] width 460 height 21
type input "[PERSON_NAME]"
click at [592, 237] on button "Search" at bounding box center [590, 229] width 64 height 21
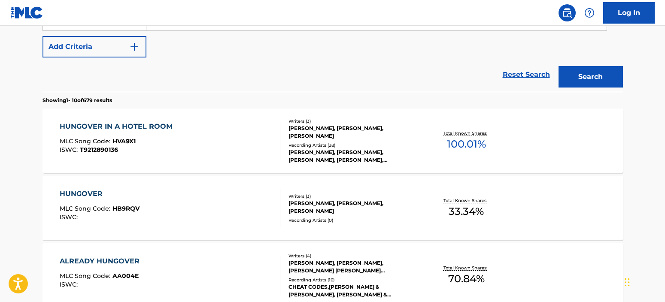
scroll to position [269, 0]
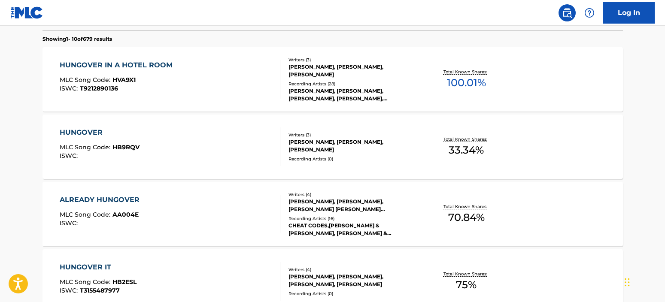
click at [201, 81] on div "HUNGOVER IN A HOTEL ROOM MLC Song Code : HVA9X1 ISWC : T9212890136" at bounding box center [170, 79] width 221 height 39
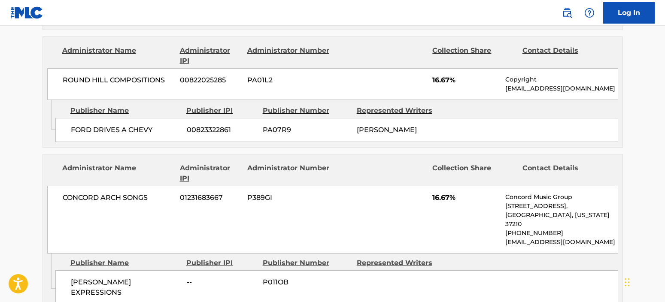
scroll to position [1030, 0]
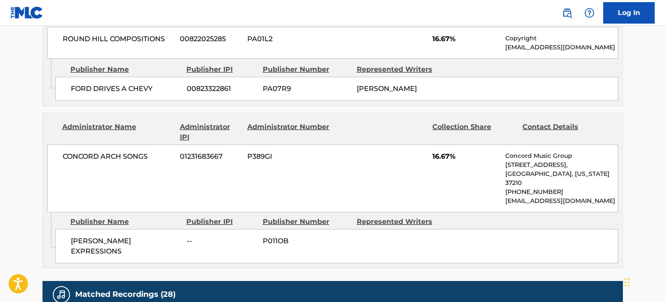
click at [170, 229] on div "[PERSON_NAME] EXPRESSIONS -- P011OB" at bounding box center [336, 246] width 562 height 34
drag, startPoint x: 161, startPoint y: 199, endPoint x: 70, endPoint y: 198, distance: 91.4
click at [70, 229] on div "[PERSON_NAME] EXPRESSIONS -- P011OB" at bounding box center [336, 246] width 562 height 34
drag, startPoint x: 161, startPoint y: 122, endPoint x: 151, endPoint y: 126, distance: 10.4
click at [161, 151] on span "CONCORD ARCH SONGS" at bounding box center [118, 156] width 111 height 10
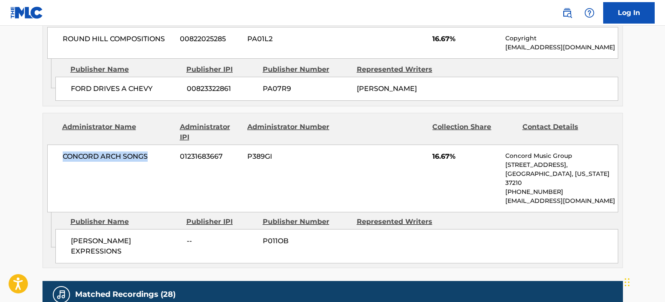
drag, startPoint x: 153, startPoint y: 124, endPoint x: 118, endPoint y: 282, distance: 162.6
click at [54, 145] on div "CONCORD ARCH SONGS 01231683667 P389GI 16.67% Concord Music Group [STREET_ADDRES…" at bounding box center [332, 179] width 571 height 68
click at [307, 217] on div "Publisher Number" at bounding box center [307, 222] width 88 height 10
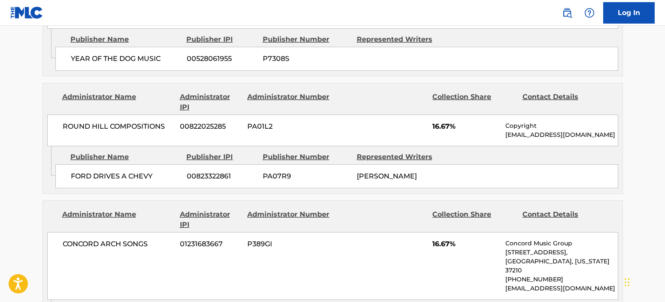
scroll to position [944, 0]
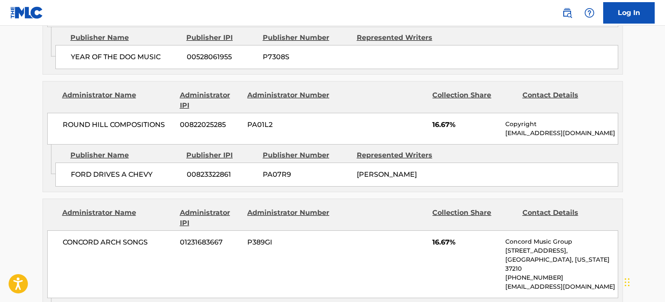
drag, startPoint x: 15, startPoint y: 125, endPoint x: 36, endPoint y: 124, distance: 21.1
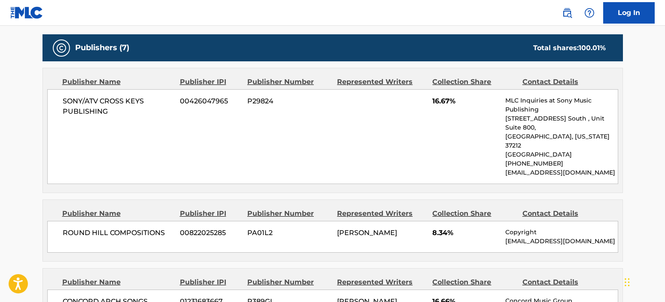
scroll to position [343, 0]
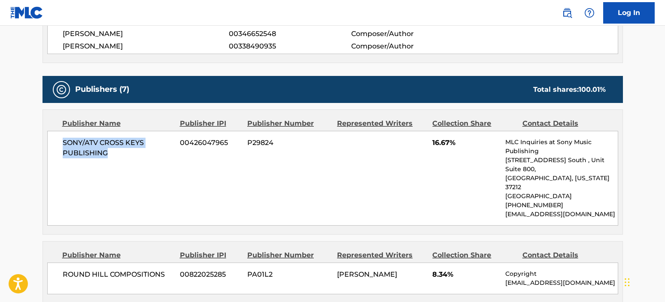
drag, startPoint x: 110, startPoint y: 154, endPoint x: 52, endPoint y: 145, distance: 59.0
click at [52, 145] on div "SONY/ATV CROSS KEYS PUBLISHING 00426047965 P29824 16.67% MLC Inquiries at Sony …" at bounding box center [332, 178] width 571 height 95
drag, startPoint x: 456, startPoint y: 142, endPoint x: 450, endPoint y: 144, distance: 7.2
click at [456, 142] on span "16.67%" at bounding box center [465, 143] width 66 height 10
drag, startPoint x: 449, startPoint y: 143, endPoint x: 433, endPoint y: 142, distance: 15.5
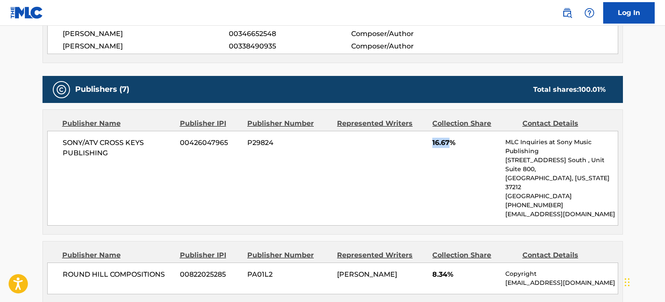
click at [433, 142] on span "16.67%" at bounding box center [465, 143] width 66 height 10
click at [316, 144] on span "P29824" at bounding box center [288, 143] width 83 height 10
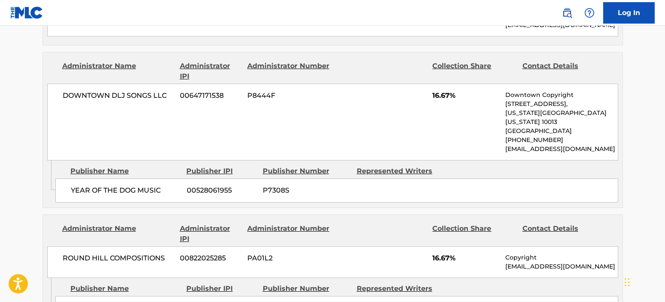
scroll to position [815, 0]
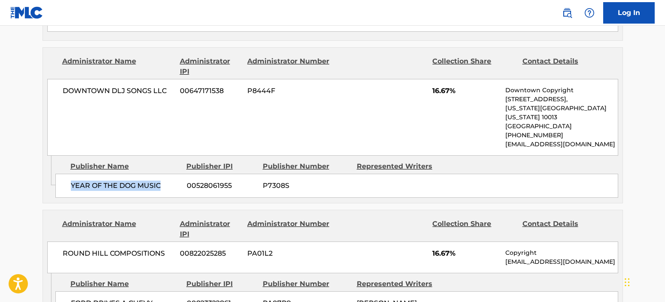
drag, startPoint x: 165, startPoint y: 143, endPoint x: 73, endPoint y: 142, distance: 92.7
click at [73, 181] on span "YEAR OF THE DOG MUSIC" at bounding box center [125, 186] width 109 height 10
click at [131, 48] on div "Administrator Name Administrator IPI Administrator Number Collection Share Cont…" at bounding box center [332, 102] width 579 height 108
drag, startPoint x: 152, startPoint y: 57, endPoint x: 47, endPoint y: 60, distance: 104.7
click at [47, 79] on div "DOWNTOWN DLJ SONGS LLC 00647171538 P8444F 16.67% Downtown Copyright [STREET_ADD…" at bounding box center [332, 117] width 571 height 77
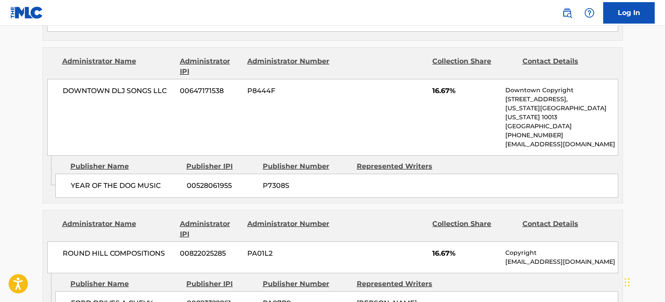
click at [341, 103] on div "DOWNTOWN DLJ SONGS LLC 00647171538 P8444F 16.67% Downtown Copyright [STREET_ADD…" at bounding box center [332, 117] width 571 height 77
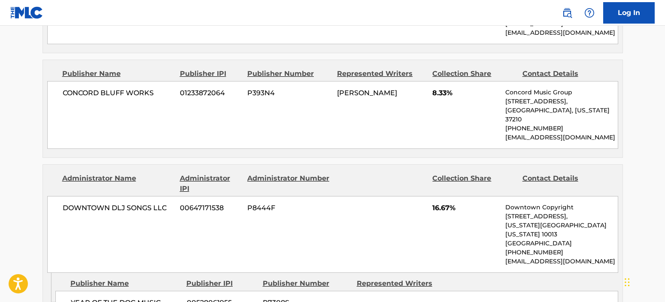
scroll to position [686, 0]
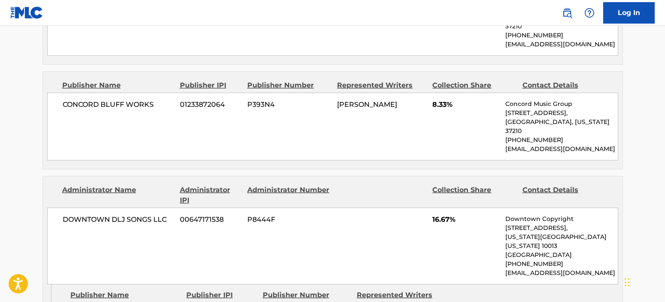
click at [144, 208] on div "DOWNTOWN DLJ SONGS LLC 00647171538 P8444F 16.67% Downtown Copyright [STREET_ADD…" at bounding box center [332, 246] width 571 height 77
drag, startPoint x: 151, startPoint y: 182, endPoint x: 70, endPoint y: 193, distance: 81.0
click at [61, 208] on div "DOWNTOWN DLJ SONGS LLC 00647171538 P8444F 16.67% Downtown Copyright [STREET_ADD…" at bounding box center [332, 246] width 571 height 77
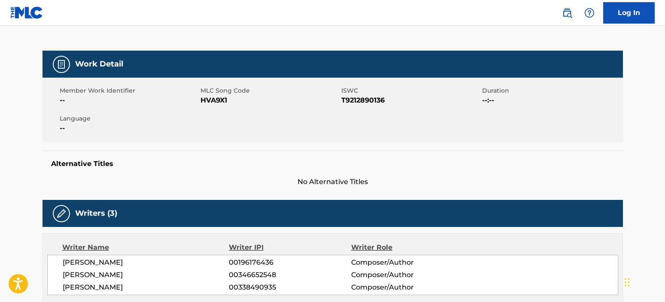
scroll to position [0, 0]
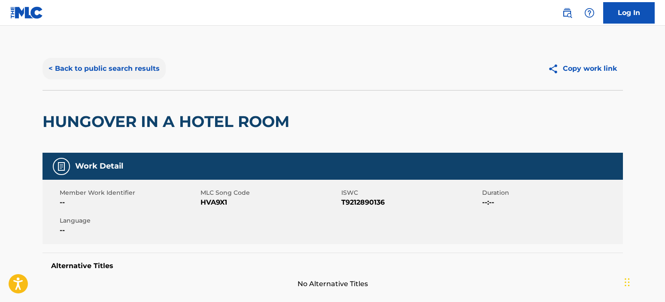
click at [148, 66] on button "< Back to public search results" at bounding box center [103, 68] width 123 height 21
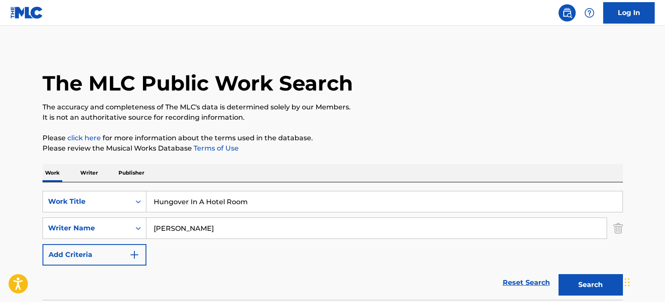
drag, startPoint x: 261, startPoint y: 199, endPoint x: 109, endPoint y: 189, distance: 152.6
click at [109, 189] on div "SearchWithCriteria74929140-03f0-4429-9fb7-2e3d98d2cfae Work Title Hungover In A…" at bounding box center [332, 241] width 580 height 118
paste input "Pick It Up"
type input "Pick It Up"
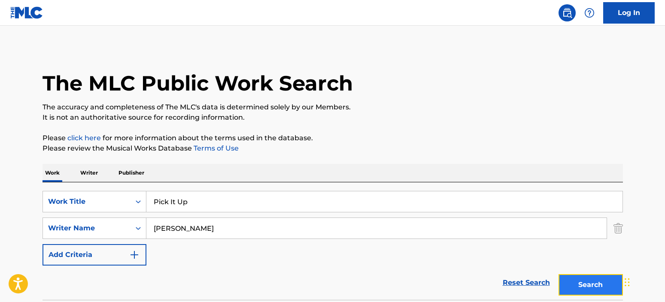
click at [607, 285] on button "Search" at bounding box center [590, 284] width 64 height 21
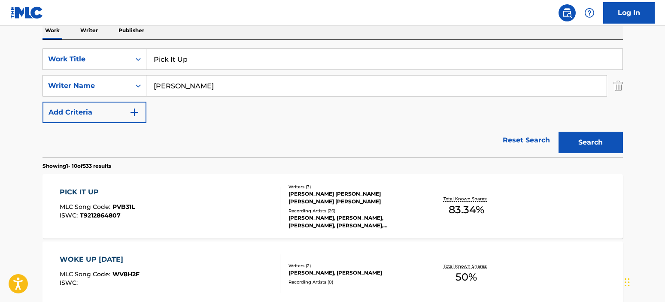
scroll to position [172, 0]
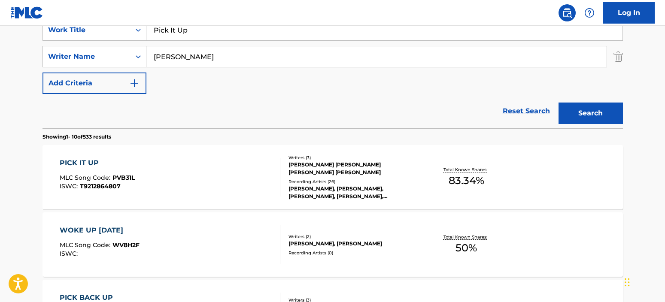
click at [246, 181] on div "PICK IT UP MLC Song Code : PVB31L ISWC : T9212864807" at bounding box center [170, 177] width 221 height 39
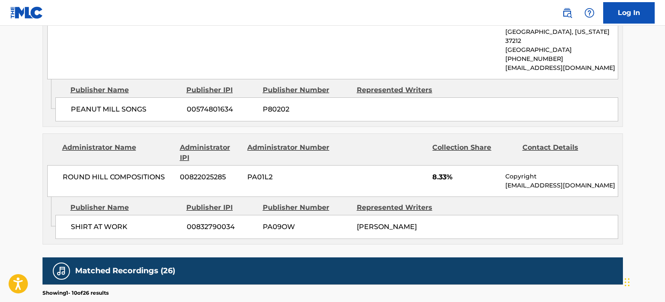
scroll to position [1030, 0]
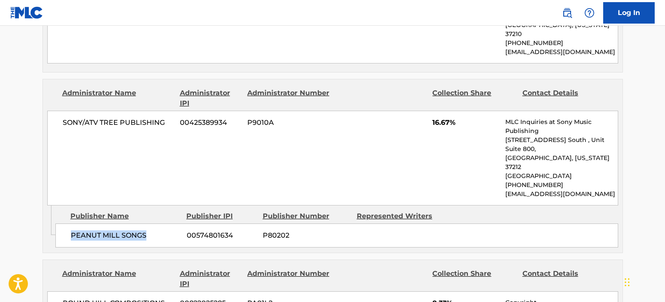
drag, startPoint x: 152, startPoint y: 196, endPoint x: 69, endPoint y: 199, distance: 83.3
click at [68, 224] on div "PEANUT MILL SONGS 00574801634 P80202" at bounding box center [336, 236] width 562 height 24
drag, startPoint x: 147, startPoint y: 110, endPoint x: 155, endPoint y: 103, distance: 10.7
click at [147, 111] on div "SONY/ATV TREE PUBLISHING 00425389934 P9010A 16.67% MLC Inquiries at Sony Music …" at bounding box center [332, 158] width 571 height 95
drag, startPoint x: 165, startPoint y: 99, endPoint x: 104, endPoint y: 295, distance: 205.3
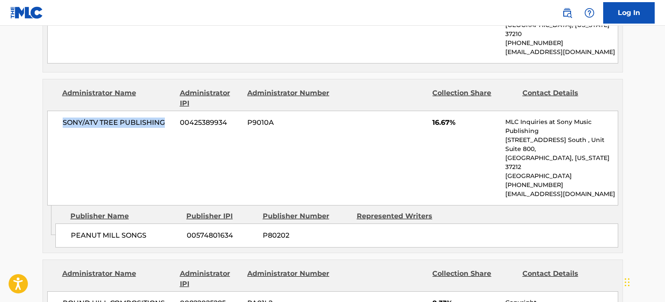
click at [60, 111] on div "SONY/ATV TREE PUBLISHING 00425389934 P9010A 16.67% MLC Inquiries at Sony Music …" at bounding box center [332, 158] width 571 height 95
click at [153, 211] on div "Publisher Name" at bounding box center [124, 216] width 109 height 10
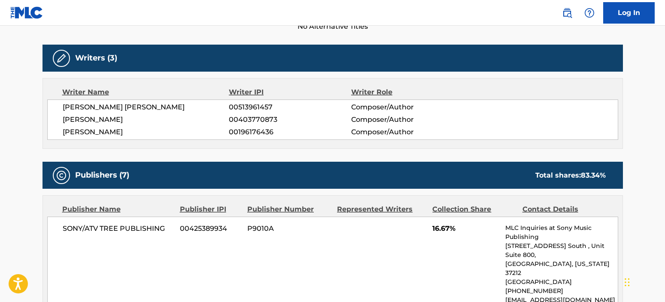
scroll to position [0, 0]
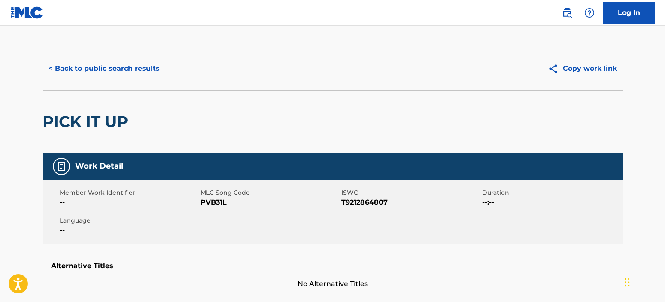
click at [86, 139] on div "PICK IT UP" at bounding box center [87, 122] width 90 height 62
click at [77, 110] on div "PICK IT UP" at bounding box center [87, 122] width 90 height 62
click at [140, 78] on button "< Back to public search results" at bounding box center [103, 68] width 123 height 21
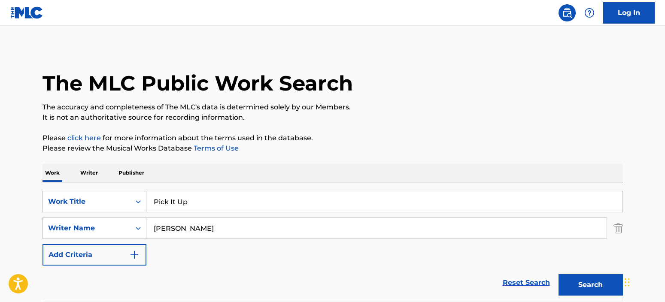
drag, startPoint x: 142, startPoint y: 203, endPoint x: 109, endPoint y: 204, distance: 33.9
click at [108, 204] on div "SearchWithCriteria74929140-03f0-4429-9fb7-2e3d98d2cfae Work Title Pick It Up" at bounding box center [332, 201] width 580 height 21
paste input "rayin' In A Deer Stand"
type input "Prayin' In A Deer Stand"
drag, startPoint x: 195, startPoint y: 227, endPoint x: 148, endPoint y: 218, distance: 48.0
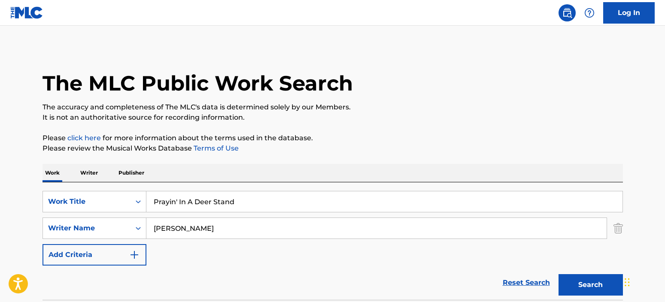
click at [148, 218] on input "[PERSON_NAME]" at bounding box center [376, 228] width 460 height 21
click at [133, 214] on div "SearchWithCriteria74929140-03f0-4429-9fb7-2e3d98d2cfae Work Title Prayin' In A …" at bounding box center [332, 228] width 580 height 75
drag, startPoint x: 193, startPoint y: 227, endPoint x: 134, endPoint y: 229, distance: 58.8
click at [132, 229] on div "SearchWithCriteria1a61da7f-1c38-4264-be72-b86430c50f6b Writer Name [PERSON_NAME]" at bounding box center [332, 228] width 580 height 21
type input "[PERSON_NAME]"
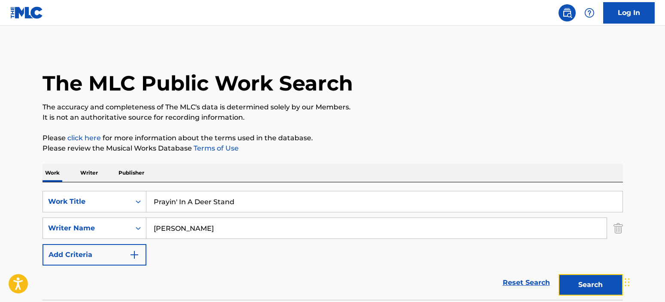
click at [600, 291] on button "Search" at bounding box center [590, 284] width 64 height 21
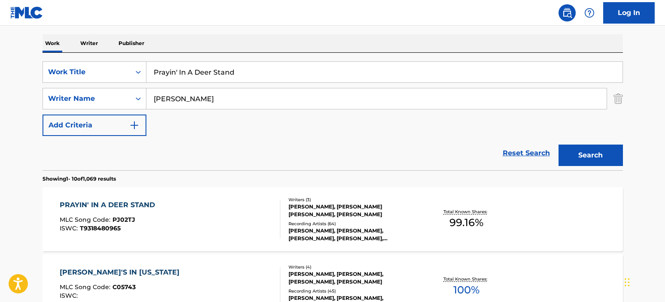
scroll to position [172, 0]
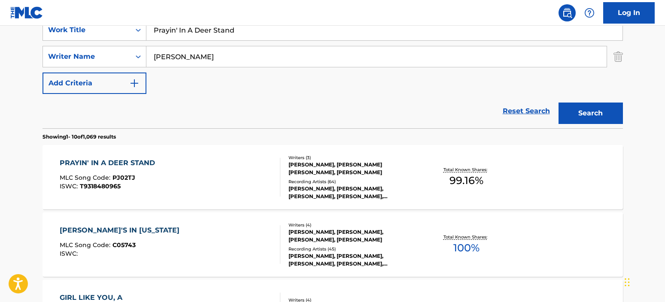
click at [217, 170] on div "PRAYIN' IN A DEER STAND MLC Song Code : PJ02TJ ISWC : T9318480965" at bounding box center [170, 177] width 221 height 39
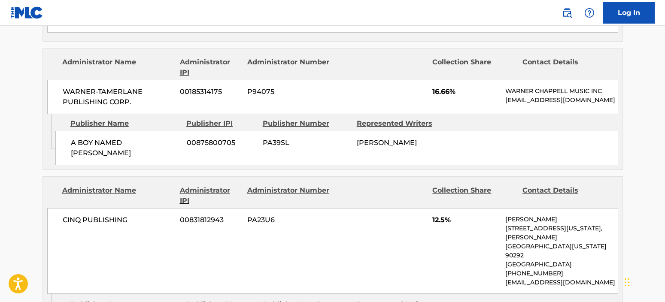
scroll to position [729, 0]
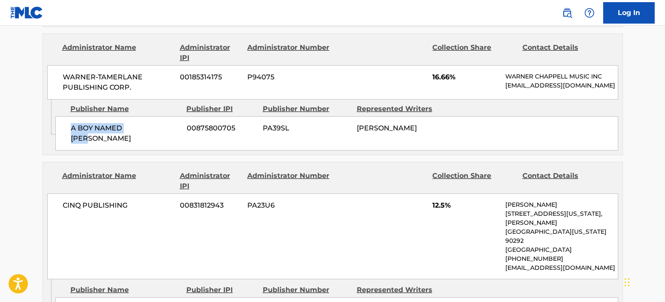
drag, startPoint x: 152, startPoint y: 129, endPoint x: 65, endPoint y: 116, distance: 88.0
click at [65, 116] on div "A BOY NAMED FORD 00875800705 PA39SL [PERSON_NAME]" at bounding box center [336, 133] width 562 height 34
click at [135, 88] on div "WARNER-[PERSON_NAME] PUBLISHING CORP. 00185314175 P94075 16.66% [PERSON_NAME] M…" at bounding box center [332, 82] width 571 height 34
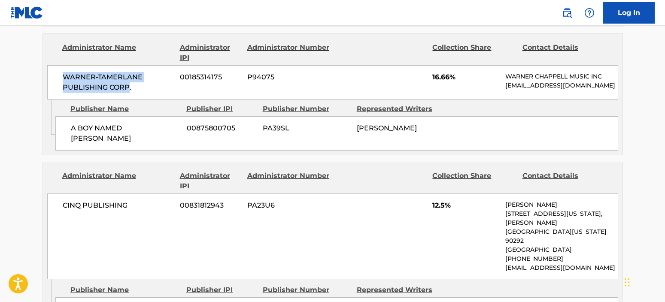
drag, startPoint x: 128, startPoint y: 78, endPoint x: 86, endPoint y: 150, distance: 82.9
click at [55, 67] on div "WARNER-[PERSON_NAME] PUBLISHING CORP. 00185314175 P94075 16.66% [PERSON_NAME] M…" at bounding box center [332, 82] width 571 height 34
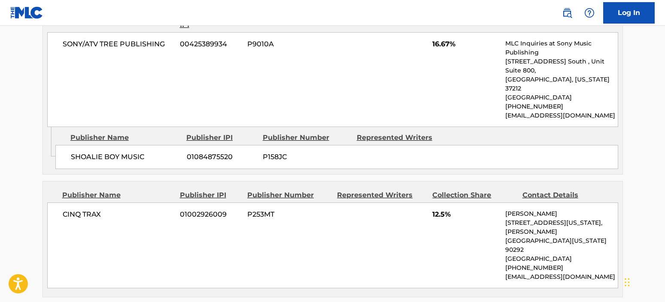
scroll to position [1072, 0]
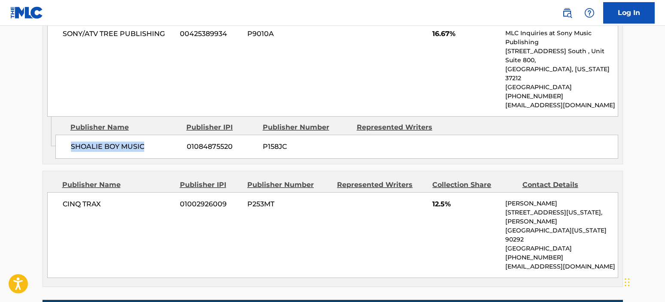
drag, startPoint x: 145, startPoint y: 120, endPoint x: 71, endPoint y: 121, distance: 74.2
click at [71, 142] on span "SHOALIE BOY MUSIC" at bounding box center [125, 147] width 109 height 10
drag, startPoint x: 142, startPoint y: 131, endPoint x: 147, endPoint y: 139, distance: 9.4
click at [142, 131] on div "Admin Original Publisher Connecting Line Publisher Name Publisher IPI Publisher…" at bounding box center [332, 140] width 579 height 47
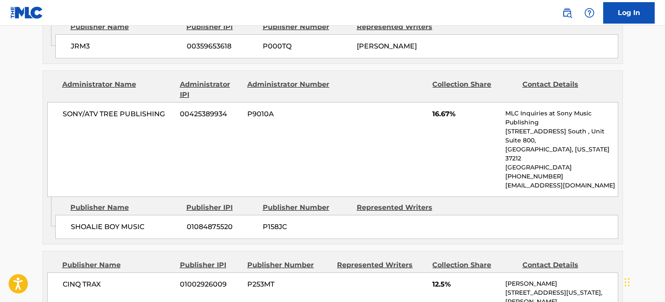
scroll to position [987, 0]
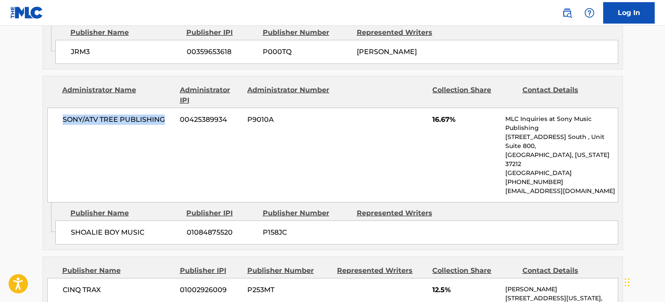
drag, startPoint x: 164, startPoint y: 108, endPoint x: 61, endPoint y: 110, distance: 103.0
click at [61, 110] on div "SONY/ATV TREE PUBLISHING 00425389934 P9010A 16.67% MLC Inquiries at Sony Music …" at bounding box center [332, 155] width 571 height 95
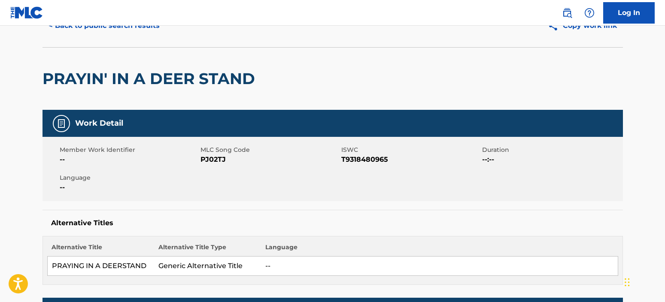
scroll to position [0, 0]
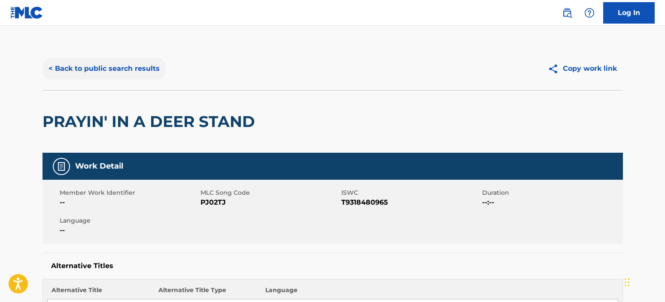
click at [101, 61] on button "< Back to public search results" at bounding box center [103, 68] width 123 height 21
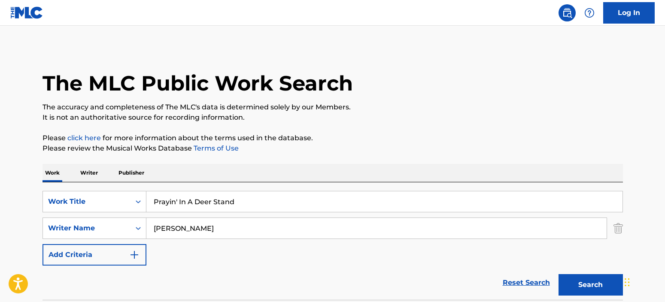
scroll to position [172, 0]
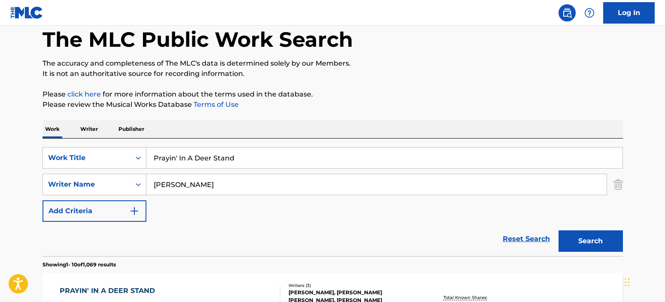
scroll to position [43, 0]
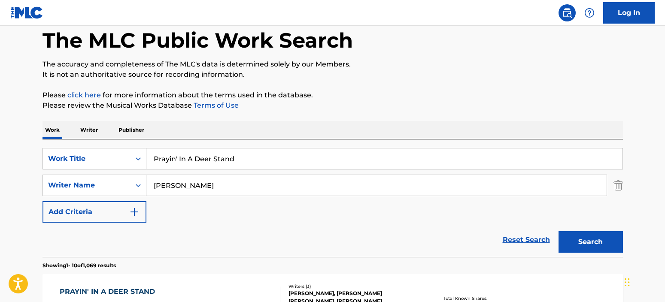
drag, startPoint x: 247, startPoint y: 157, endPoint x: 148, endPoint y: 158, distance: 99.1
click at [148, 158] on input "Prayin' In A Deer Stand" at bounding box center [384, 158] width 476 height 21
paste input "Win Life"
type input "Win Life"
drag, startPoint x: 186, startPoint y: 185, endPoint x: 142, endPoint y: 188, distance: 43.9
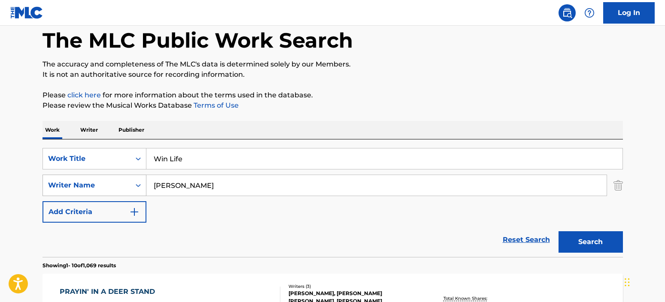
click at [141, 188] on div "SearchWithCriteria1a61da7f-1c38-4264-be72-b86430c50f6b Writer Name [PERSON_NAME]" at bounding box center [332, 185] width 580 height 21
type input "[PERSON_NAME]"
click at [586, 243] on button "Search" at bounding box center [590, 241] width 64 height 21
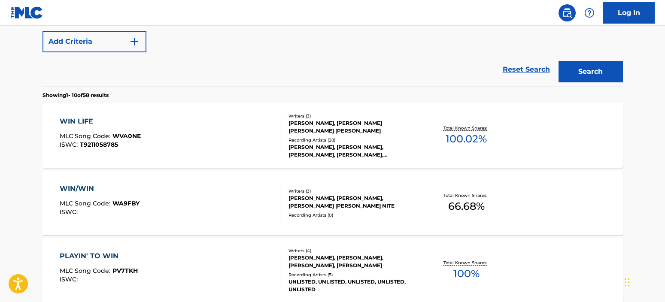
scroll to position [214, 0]
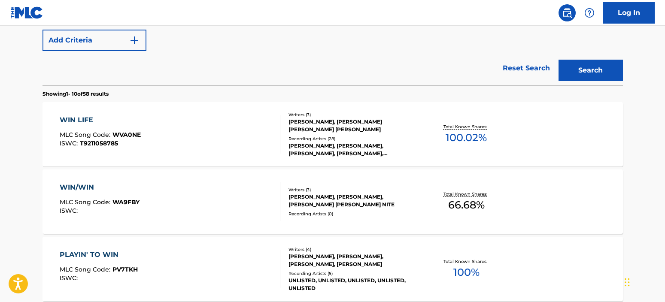
click at [218, 130] on div "WIN LIFE MLC Song Code : WVA0NE ISWC : T9211058785" at bounding box center [170, 134] width 221 height 39
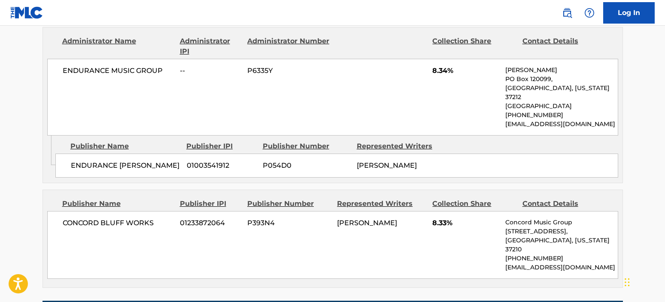
scroll to position [815, 0]
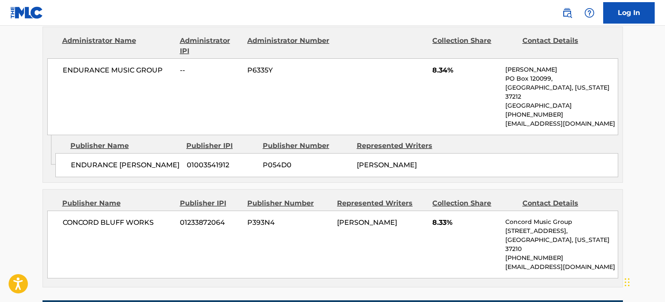
click at [181, 156] on div "ENDURANCE [PERSON_NAME] 01003541912 P054D0 [PERSON_NAME]" at bounding box center [336, 165] width 562 height 24
drag, startPoint x: 181, startPoint y: 155, endPoint x: 77, endPoint y: 157, distance: 104.3
click at [77, 157] on div "ENDURANCE [PERSON_NAME] 01003541912 P054D0 [PERSON_NAME]" at bounding box center [336, 165] width 562 height 24
click at [435, 80] on div "ENDURANCE MUSIC GROUP -- P6335Y 8.34% [PERSON_NAME] [GEOGRAPHIC_DATA][US_STATE]…" at bounding box center [332, 96] width 571 height 77
drag, startPoint x: 447, startPoint y: 71, endPoint x: 430, endPoint y: 72, distance: 17.2
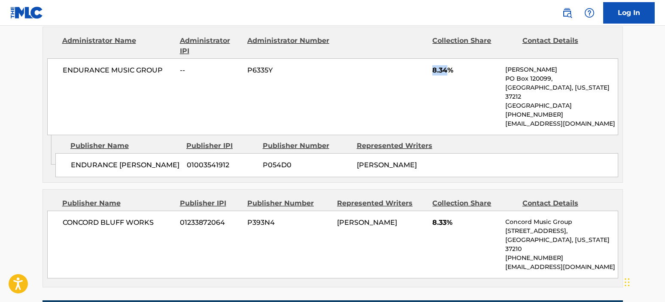
click at [430, 72] on div "ENDURANCE MUSIC GROUP -- P6335Y 8.34% [PERSON_NAME] [GEOGRAPHIC_DATA][US_STATE]…" at bounding box center [332, 96] width 571 height 77
click at [178, 231] on div "[GEOGRAPHIC_DATA] WORKS 01233872064 P393N4 [PERSON_NAME] 8.33% Concord Music Gr…" at bounding box center [332, 245] width 571 height 68
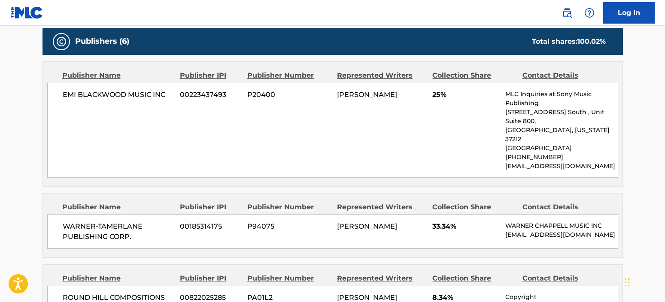
scroll to position [386, 0]
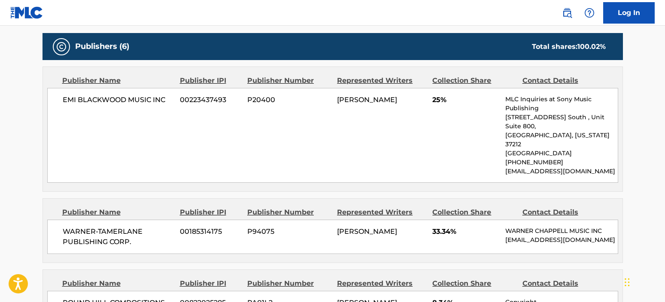
drag, startPoint x: 411, startPoint y: 98, endPoint x: 402, endPoint y: 103, distance: 10.2
click at [409, 100] on div "[PERSON_NAME]" at bounding box center [381, 100] width 89 height 10
drag, startPoint x: 405, startPoint y: 100, endPoint x: 361, endPoint y: 100, distance: 43.8
click at [358, 100] on span "[PERSON_NAME]" at bounding box center [367, 100] width 60 height 8
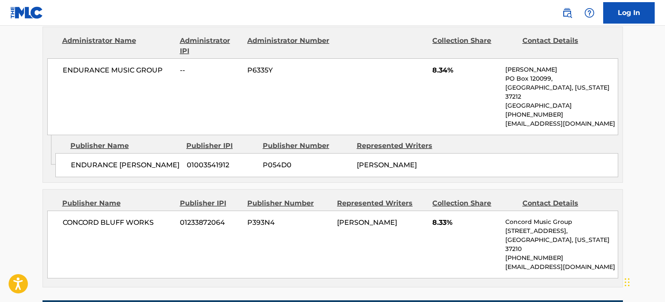
scroll to position [858, 0]
